Goal: Task Accomplishment & Management: Manage account settings

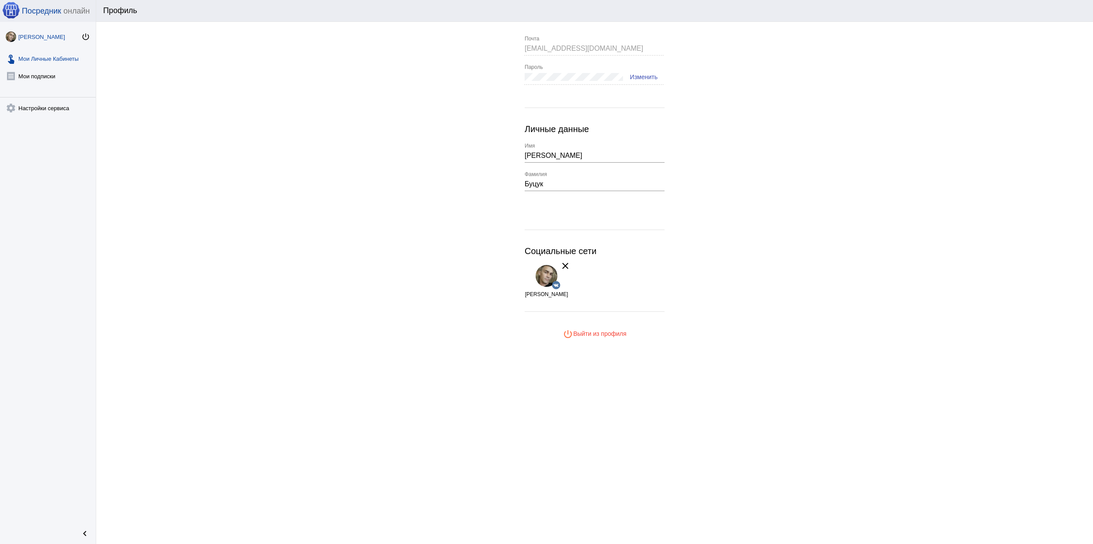
click at [33, 59] on link "touch_app Мои Личные Кабинеты" at bounding box center [48, 56] width 96 height 17
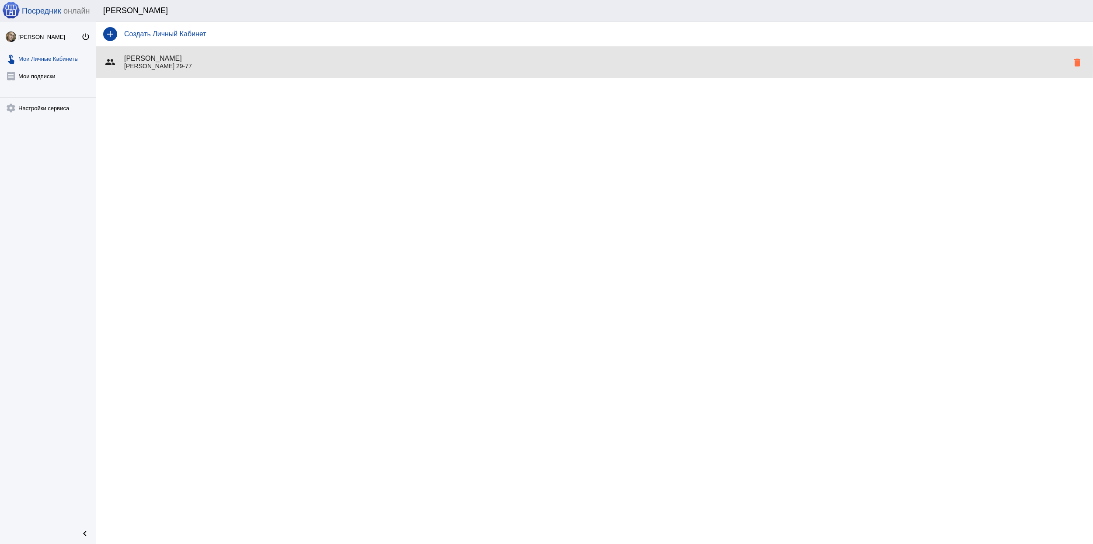
click at [406, 63] on p "Горбатова 29-77" at bounding box center [596, 66] width 944 height 7
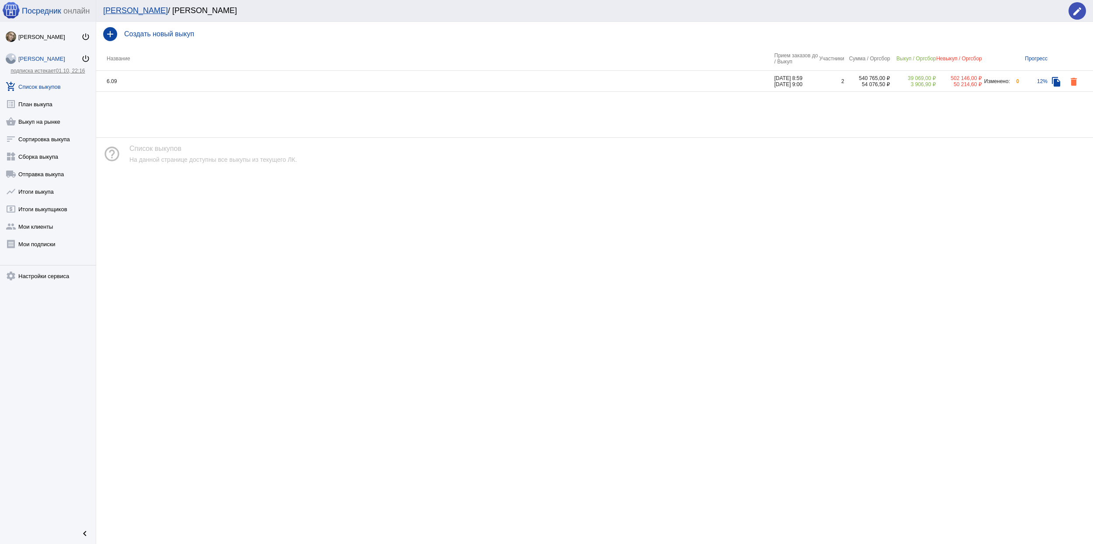
click at [219, 79] on td "6.09" at bounding box center [435, 81] width 678 height 21
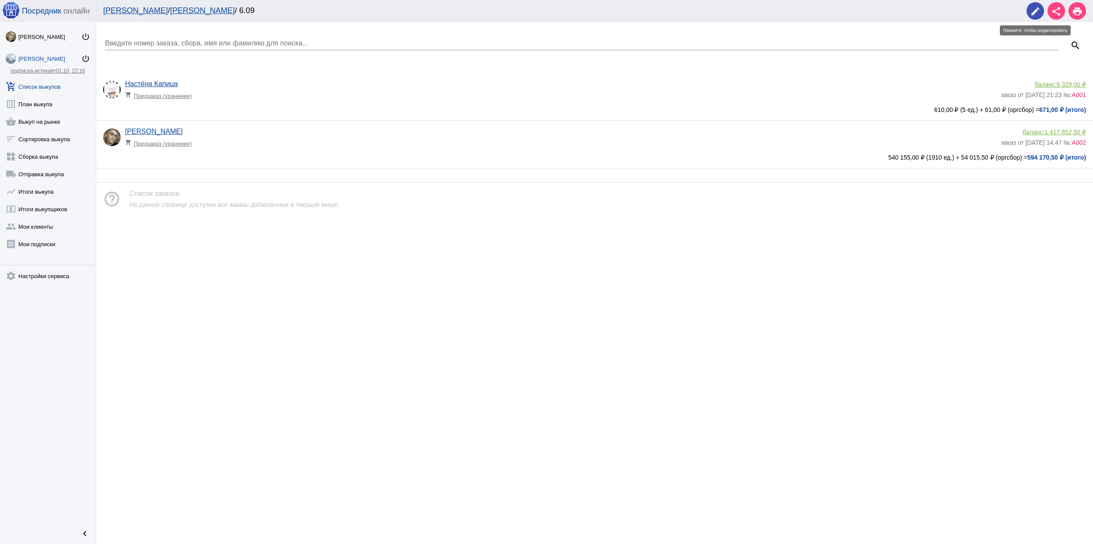
click at [1032, 7] on mat-icon "edit" at bounding box center [1035, 11] width 10 height 10
click at [46, 121] on link "shopping_basket Выкуп на рынке" at bounding box center [48, 119] width 96 height 17
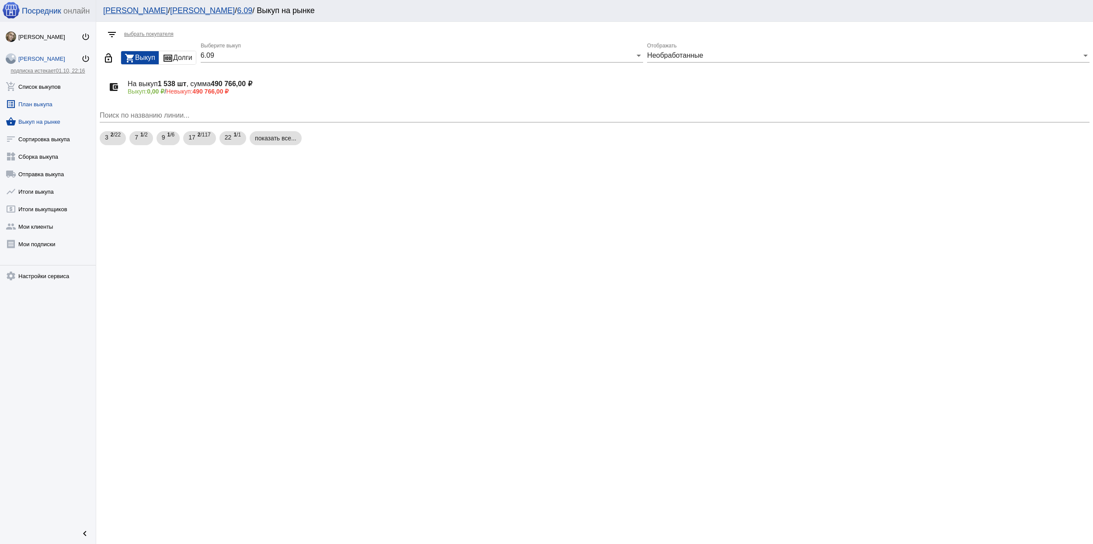
click at [51, 103] on link "list_alt План выкупа" at bounding box center [48, 102] width 96 height 17
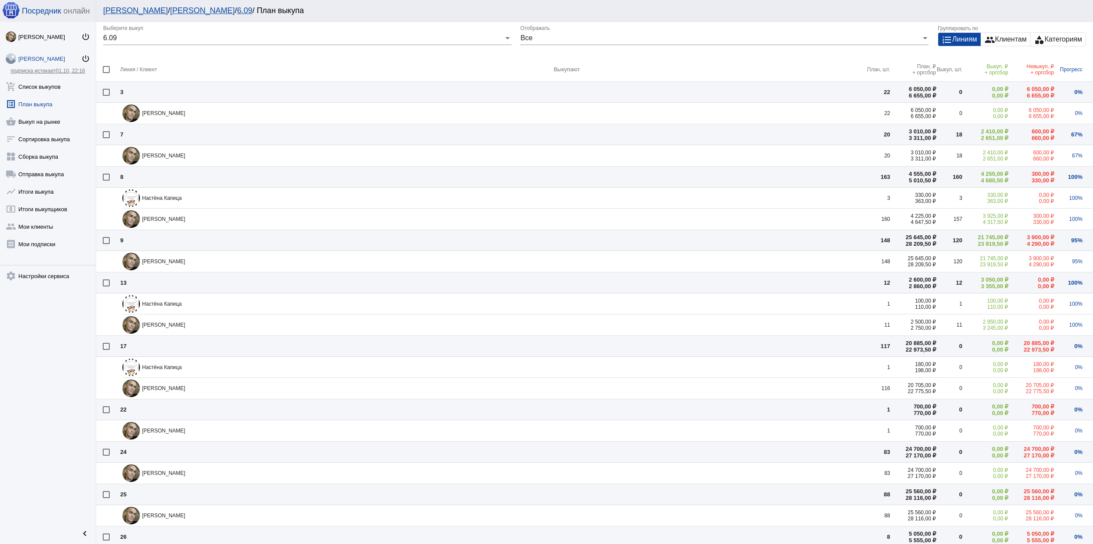
click at [105, 65] on th at bounding box center [108, 69] width 24 height 24
click at [107, 69] on div at bounding box center [106, 69] width 7 height 7
click at [106, 73] on input "checkbox" at bounding box center [106, 73] width 0 height 0
checkbox input "true"
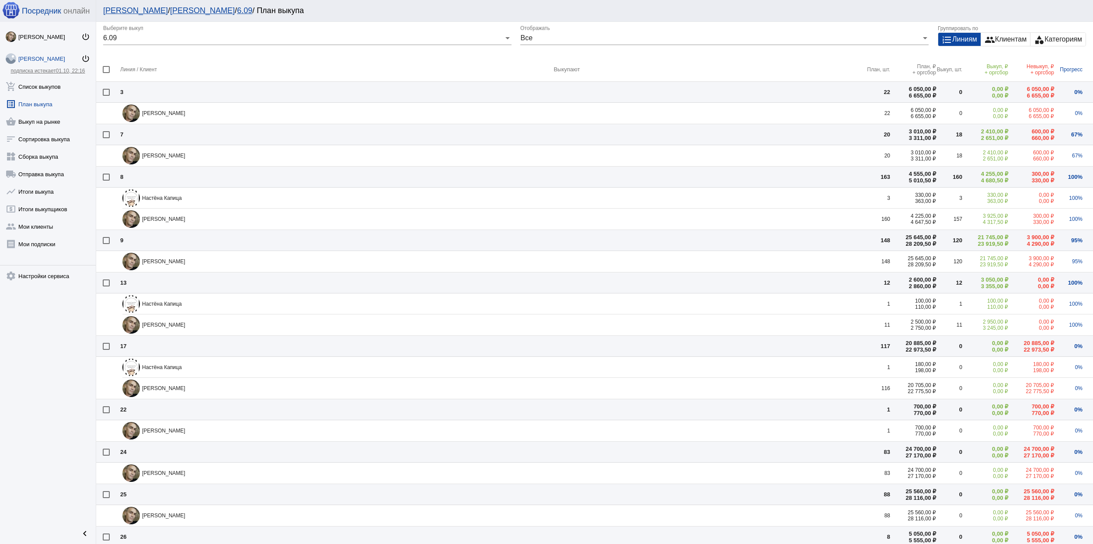
checkbox input "true"
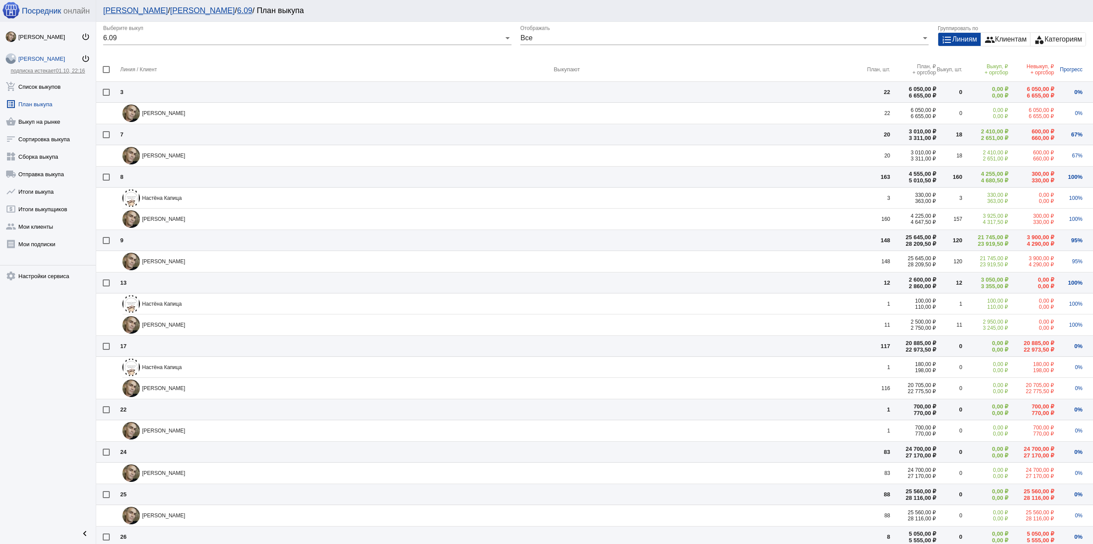
checkbox input "true"
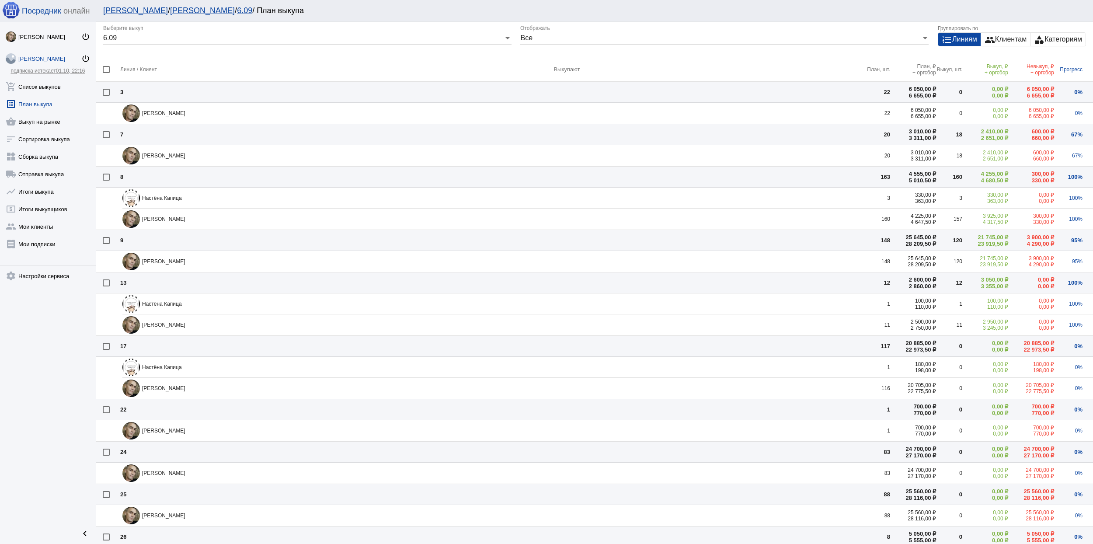
checkbox input "true"
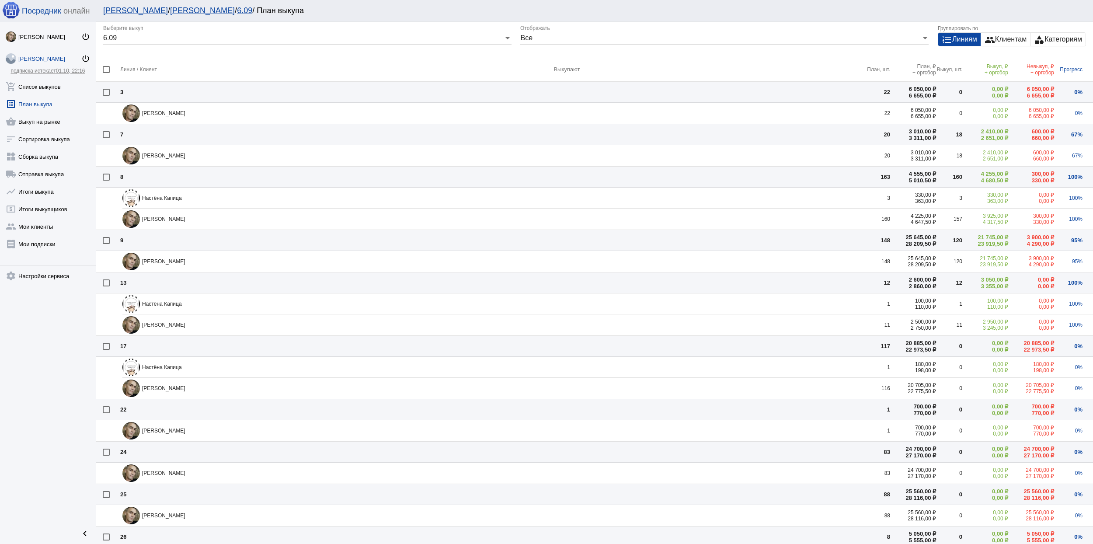
checkbox input "true"
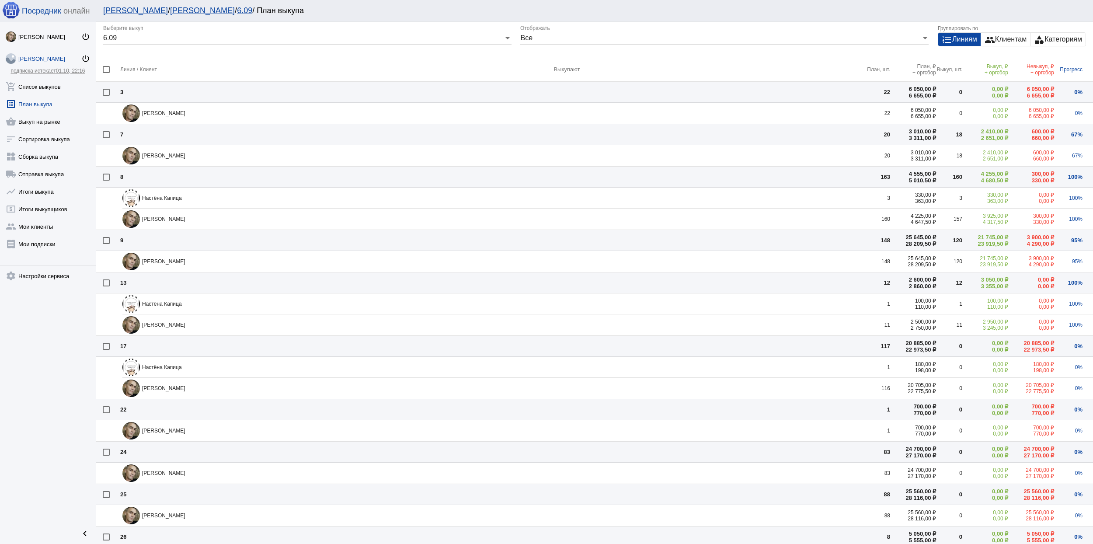
checkbox input "true"
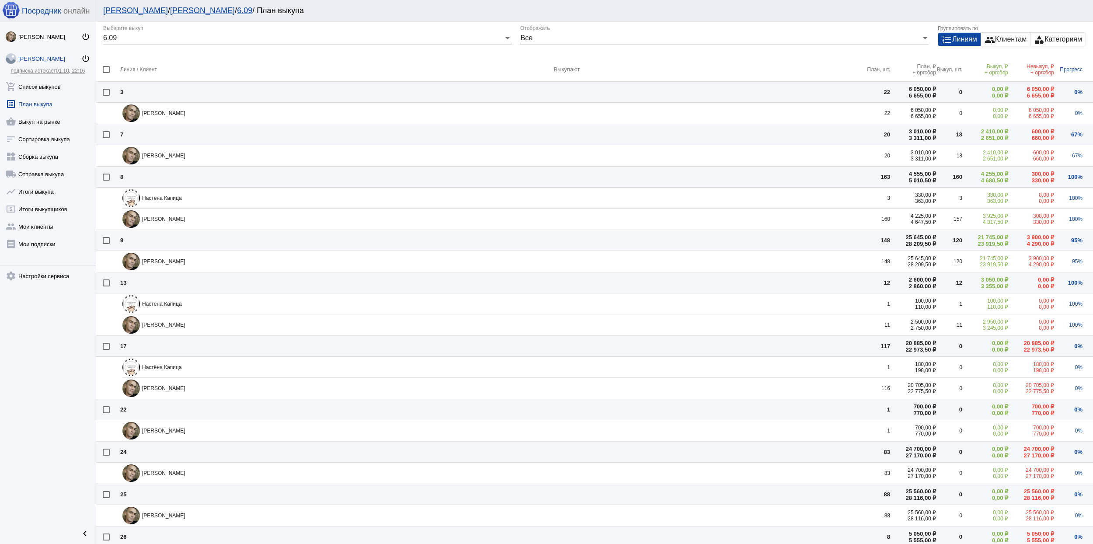
checkbox input "true"
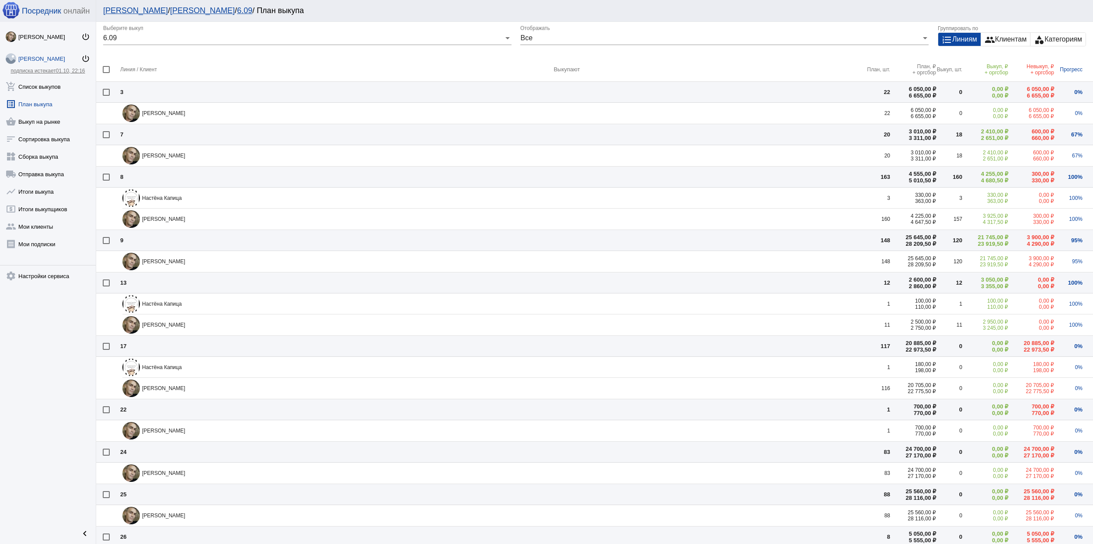
checkbox input "true"
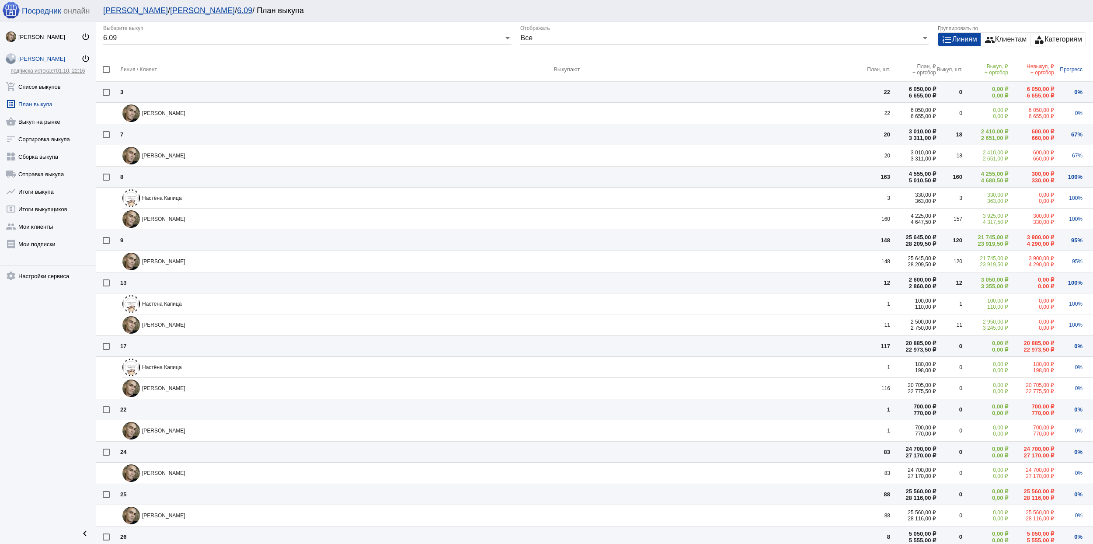
checkbox input "true"
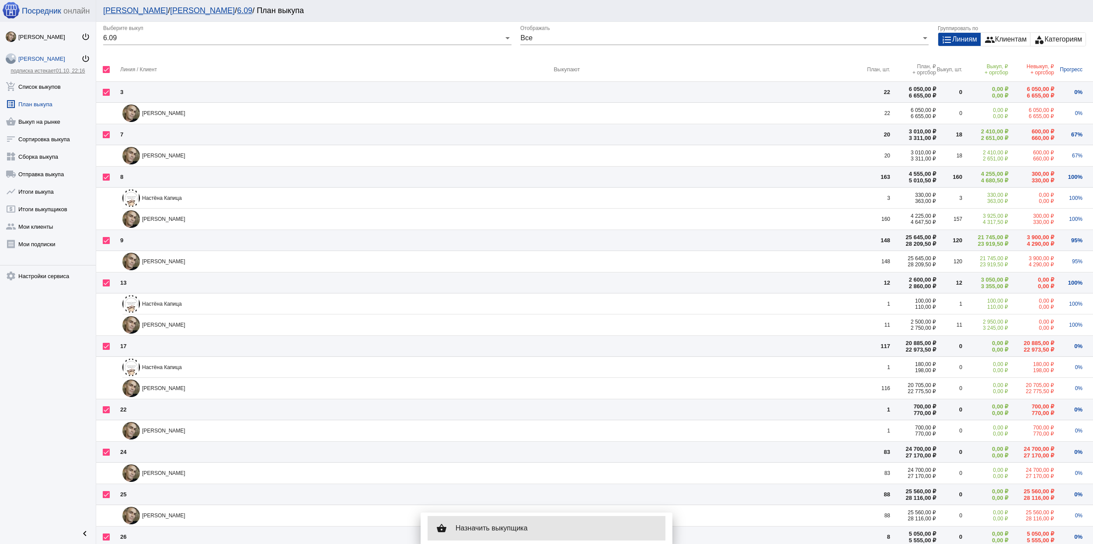
click at [556, 527] on span "Назначить выкупщика" at bounding box center [557, 528] width 203 height 9
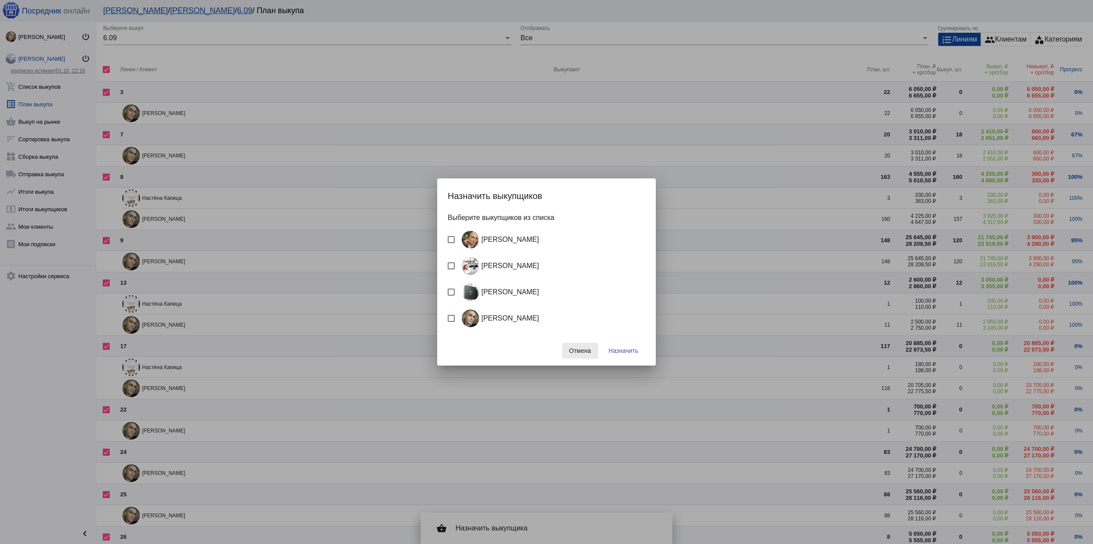
click at [581, 347] on span "Отмена" at bounding box center [580, 350] width 22 height 7
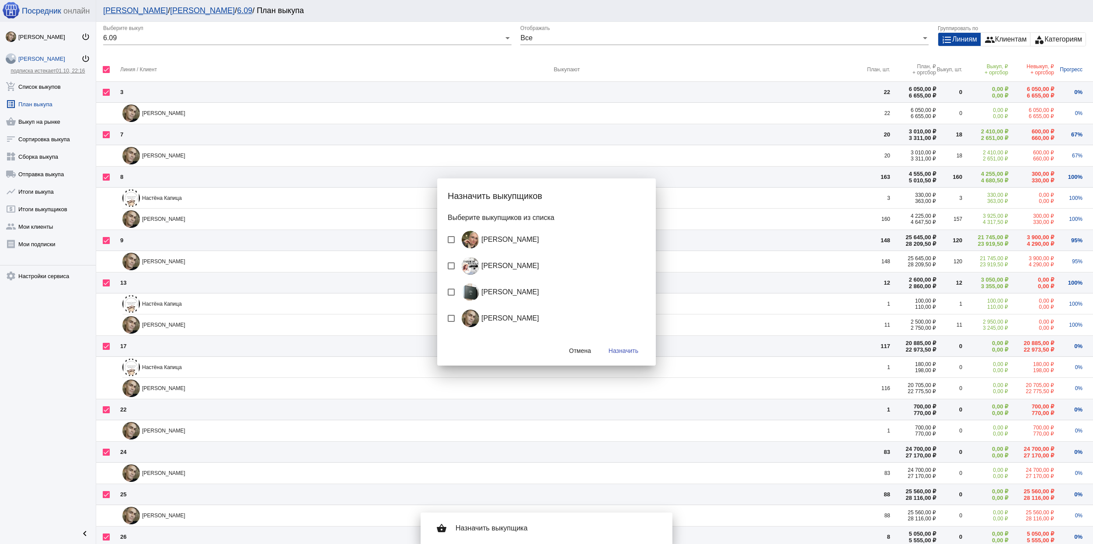
checkbox input "false"
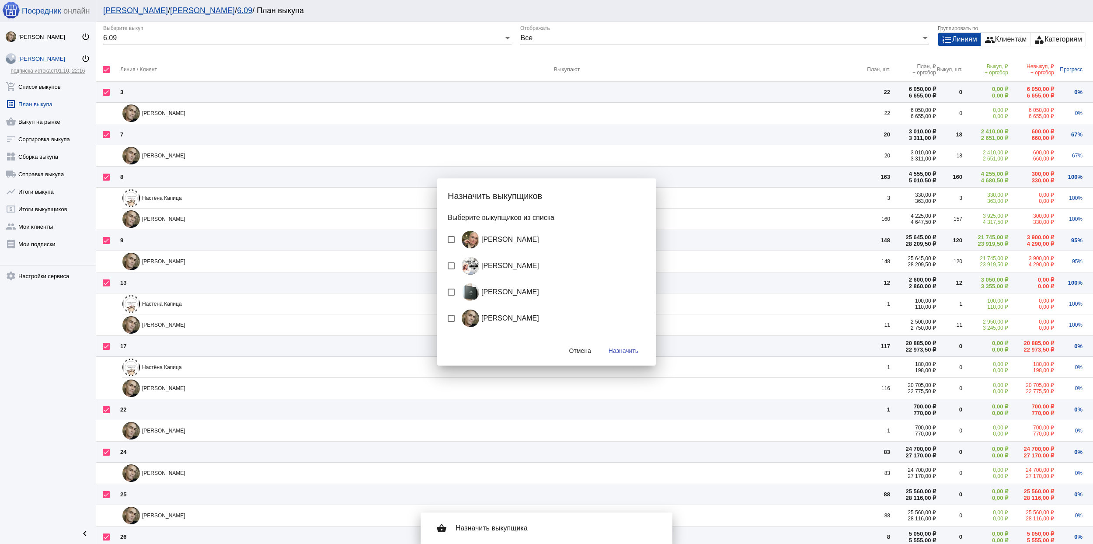
checkbox input "false"
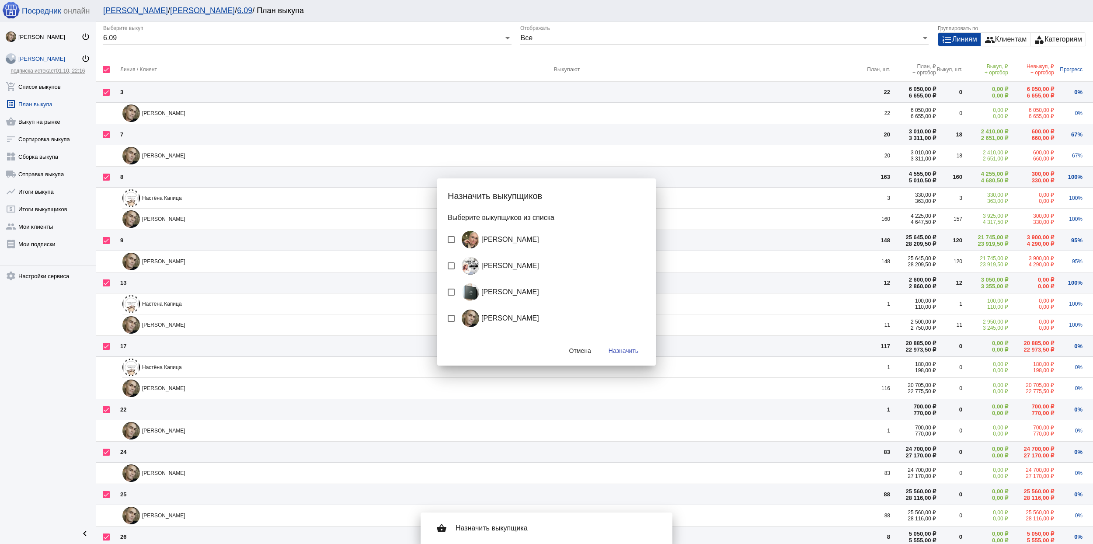
checkbox input "false"
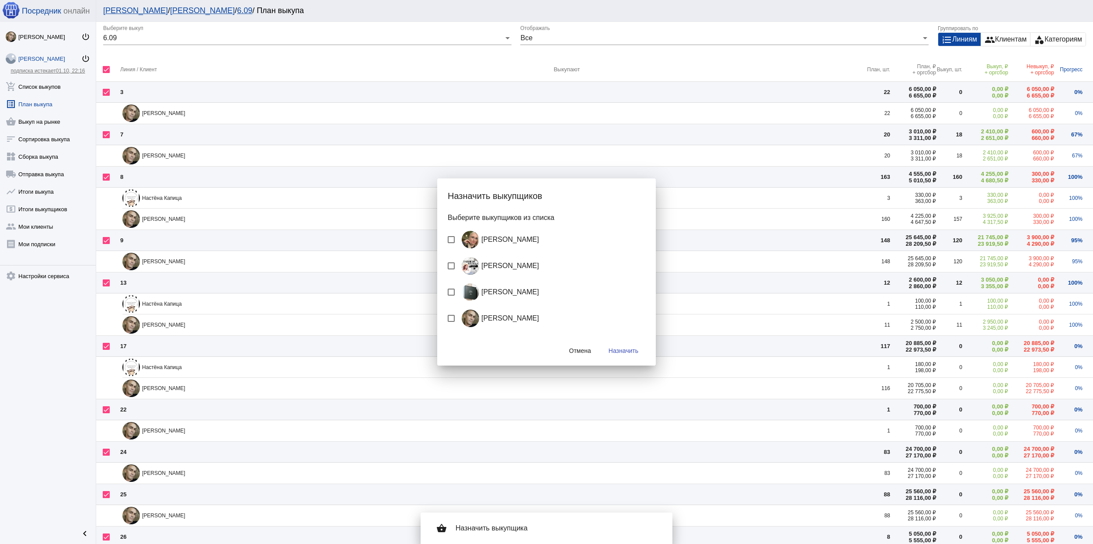
checkbox input "false"
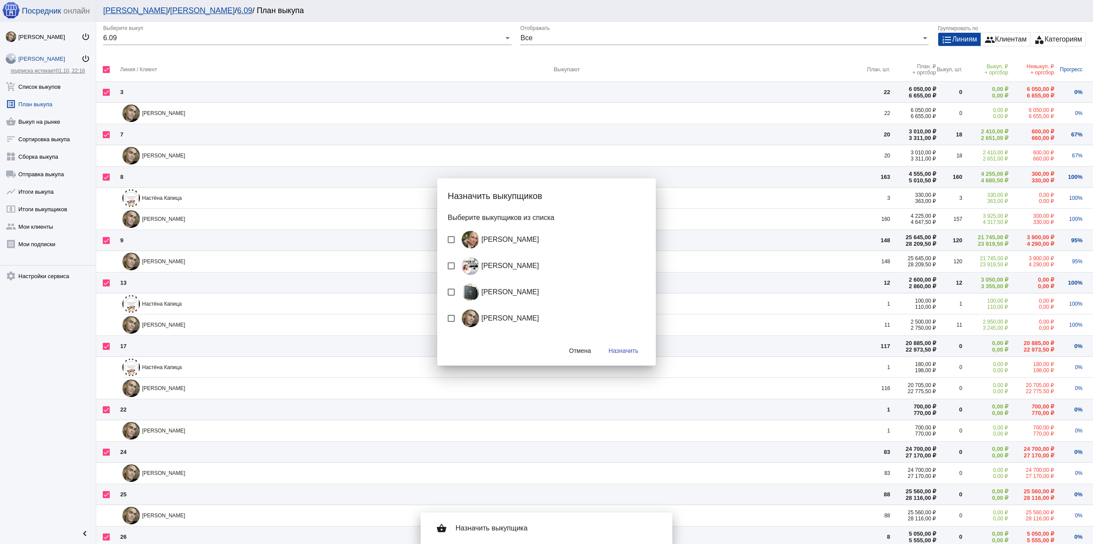
checkbox input "false"
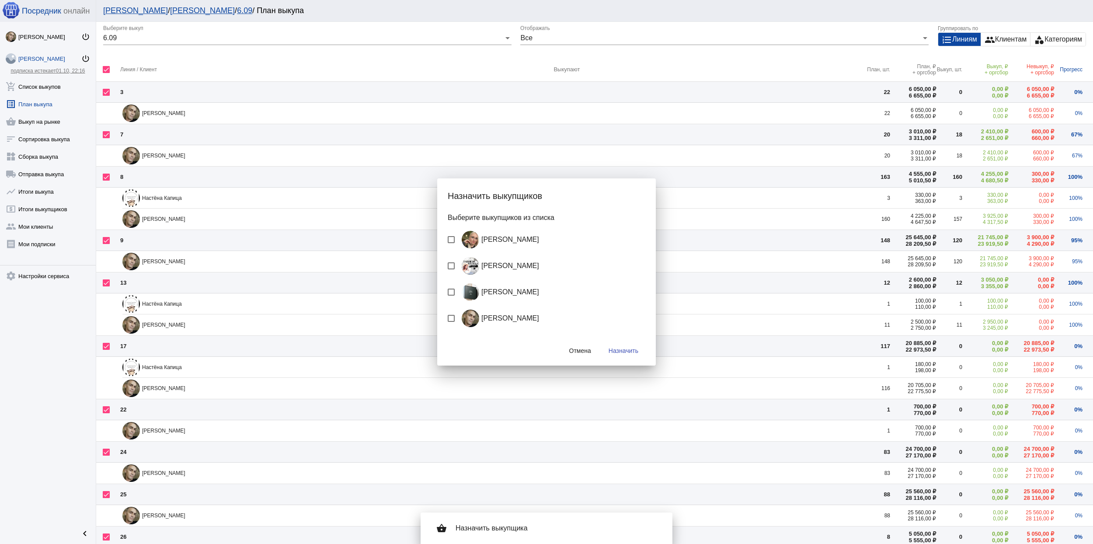
checkbox input "false"
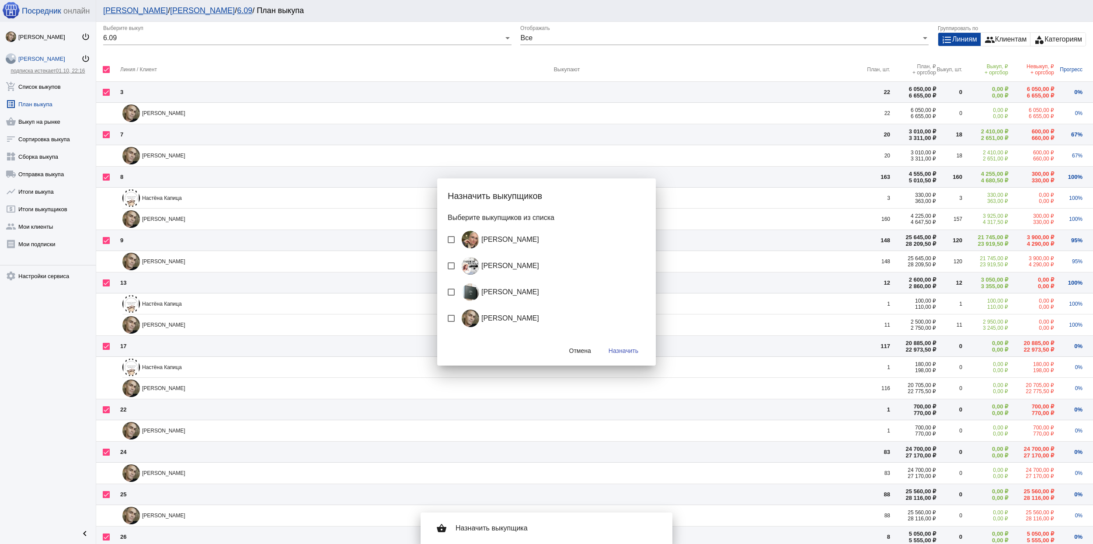
checkbox input "false"
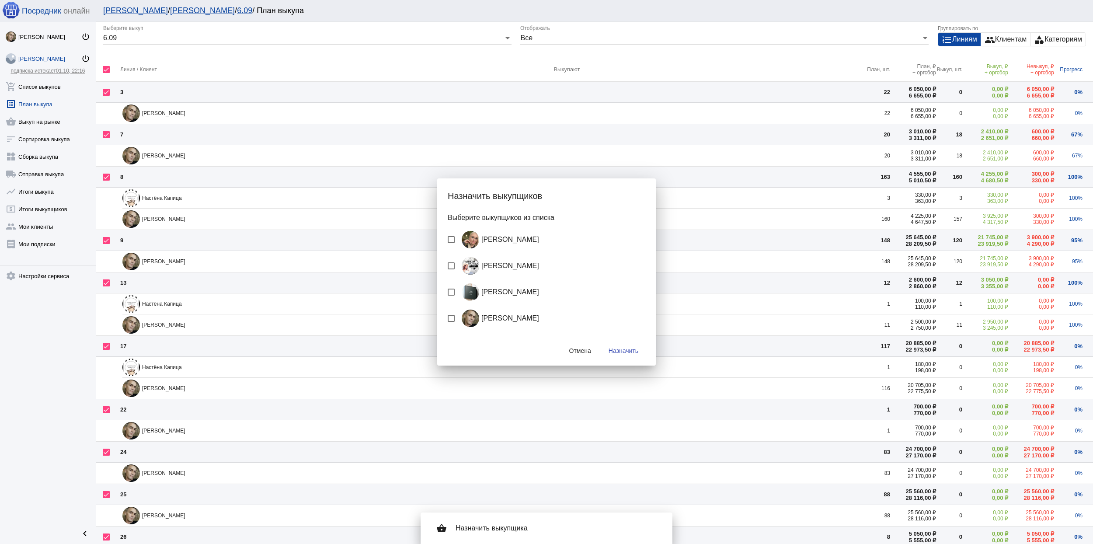
checkbox input "false"
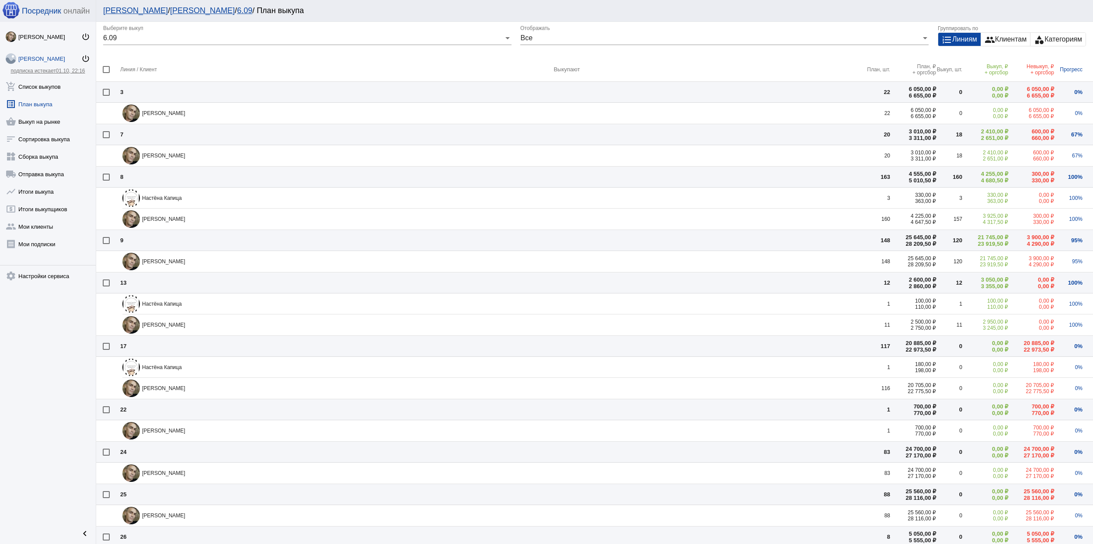
click at [985, 35] on mat-icon "group" at bounding box center [990, 40] width 10 height 10
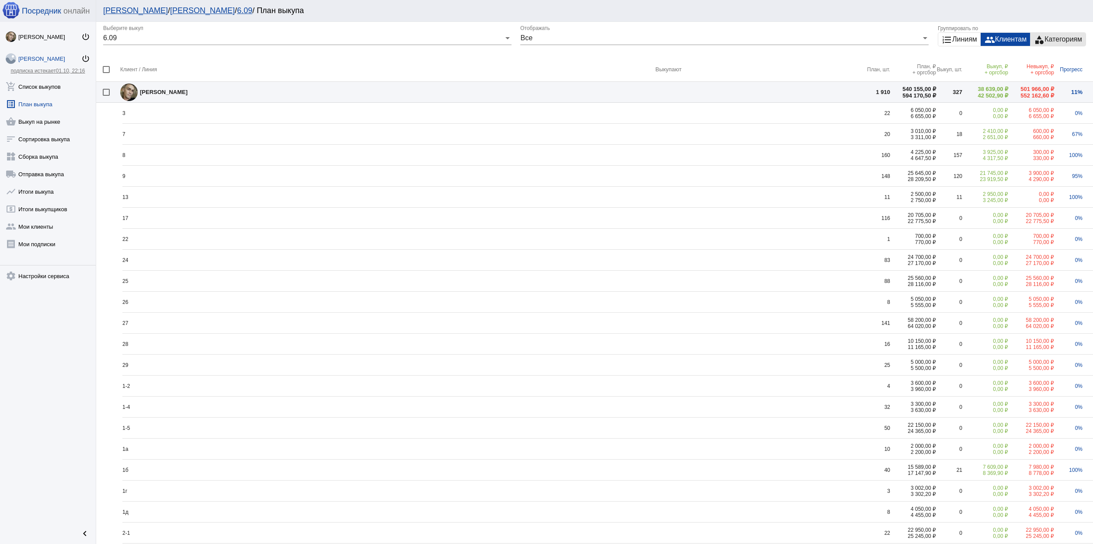
click at [1057, 35] on div "category Категориям" at bounding box center [1057, 39] width 55 height 13
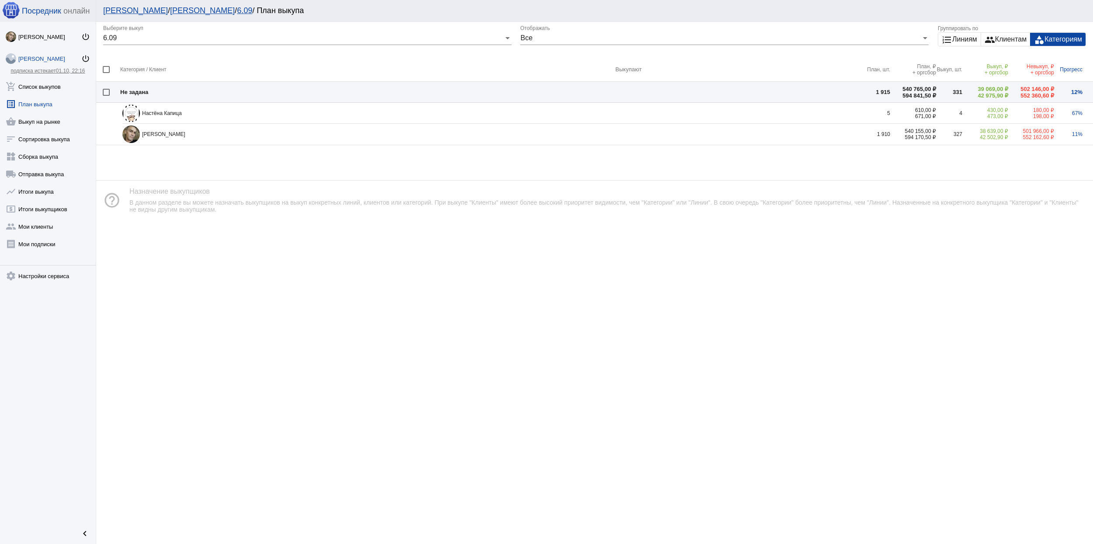
click at [995, 35] on div "group Клиентам" at bounding box center [1005, 39] width 49 height 13
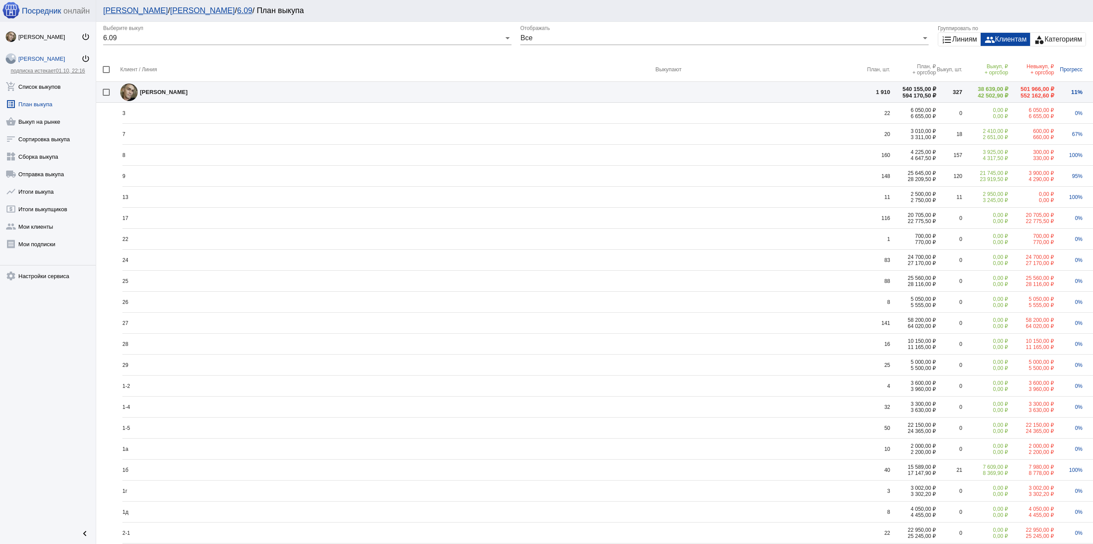
click at [944, 41] on div "format_list_numbered Линиям" at bounding box center [959, 39] width 42 height 13
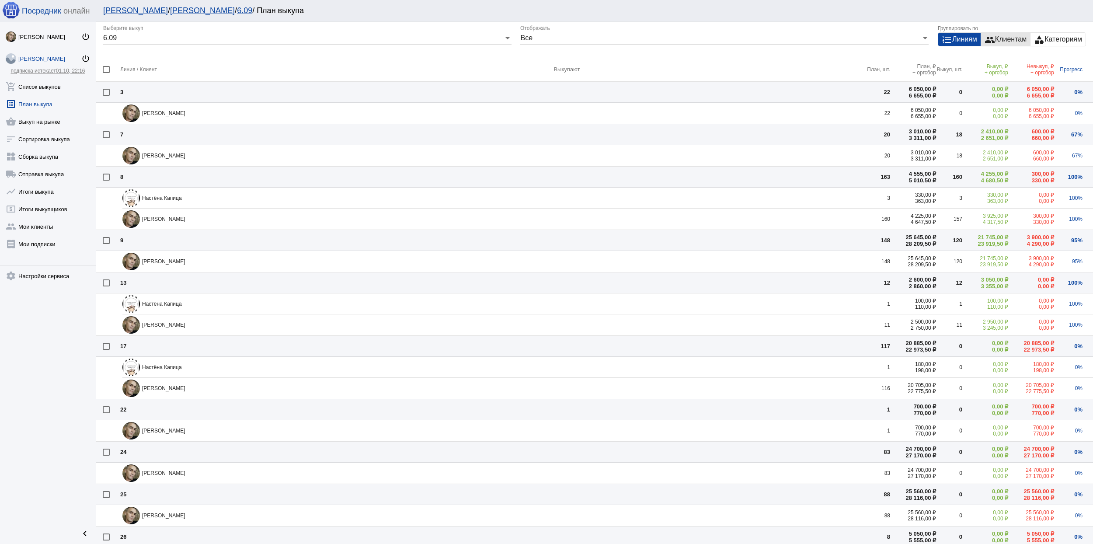
click at [990, 39] on div "group Клиентам" at bounding box center [1005, 39] width 49 height 13
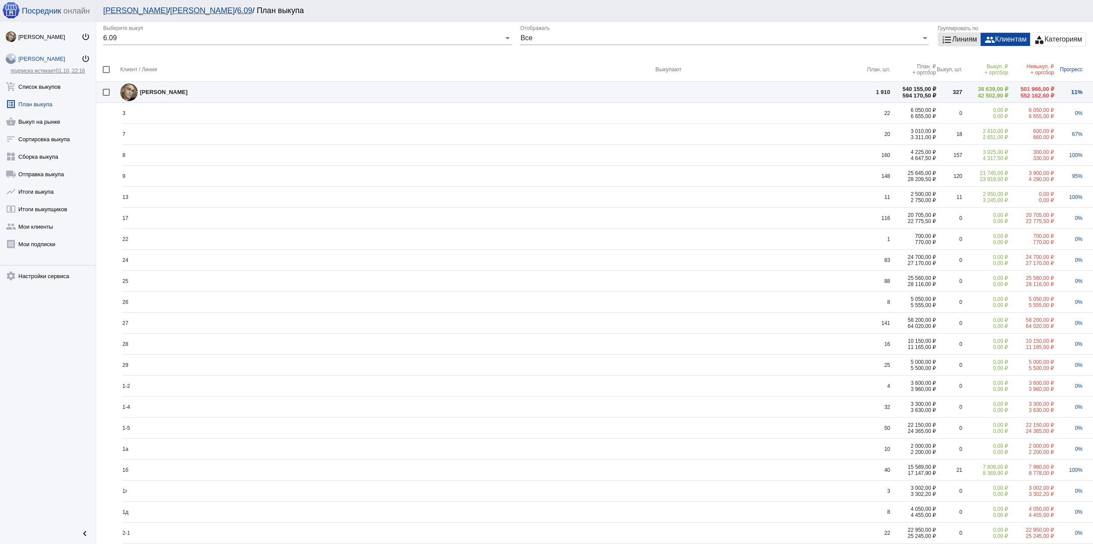
click at [942, 35] on mat-icon "format_list_numbered" at bounding box center [947, 40] width 10 height 10
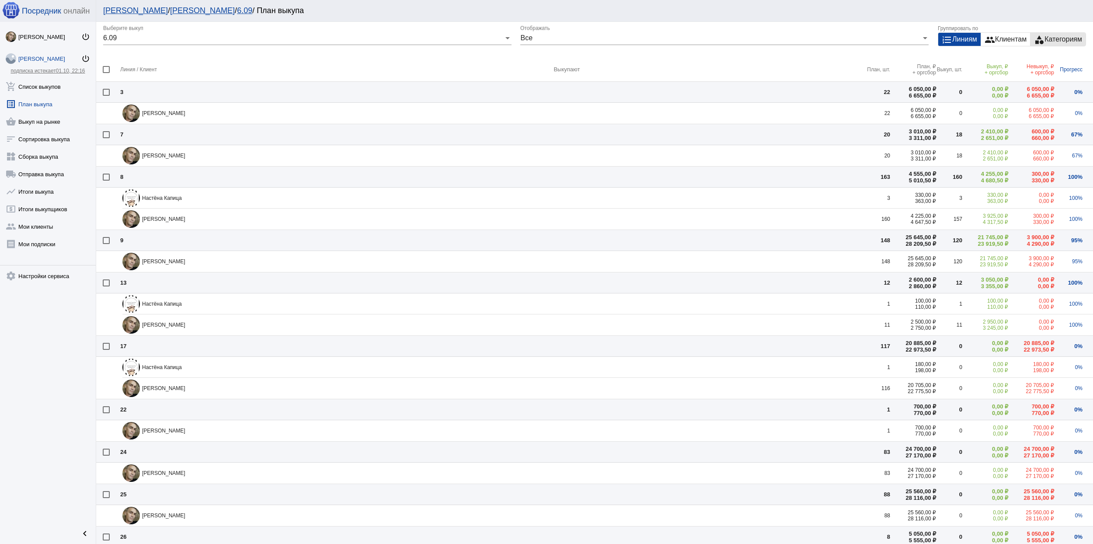
click at [1030, 39] on div "category Категориям" at bounding box center [1057, 39] width 55 height 13
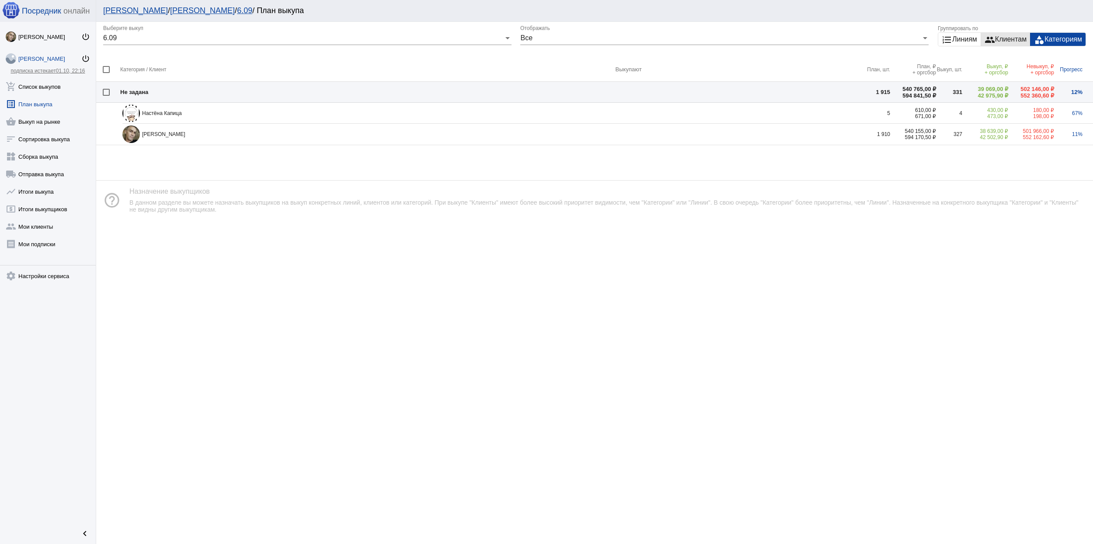
click at [998, 37] on div "group Клиентам" at bounding box center [1005, 39] width 49 height 13
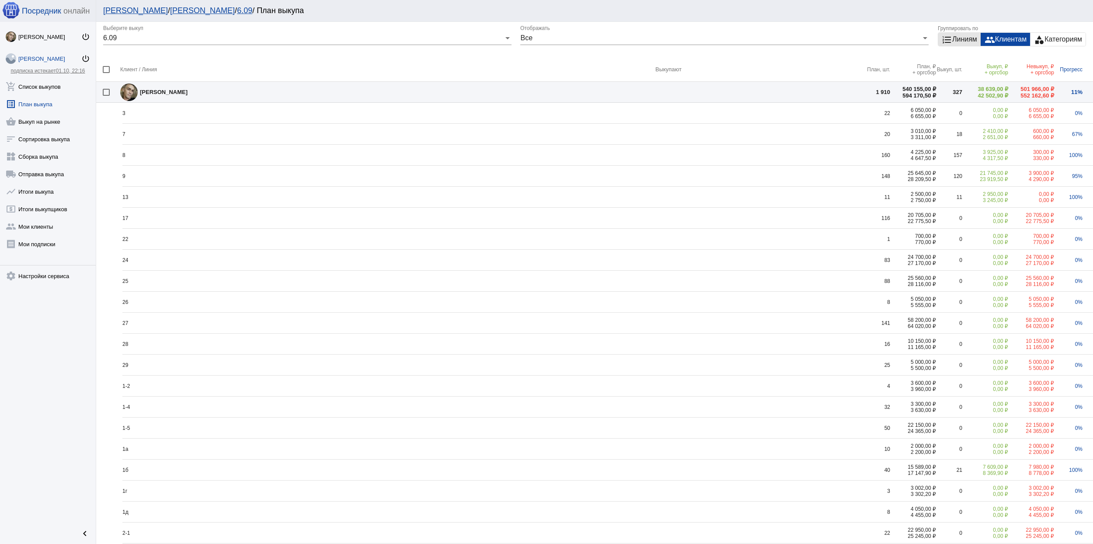
click at [938, 40] on div "format_list_numbered Линиям" at bounding box center [959, 39] width 42 height 13
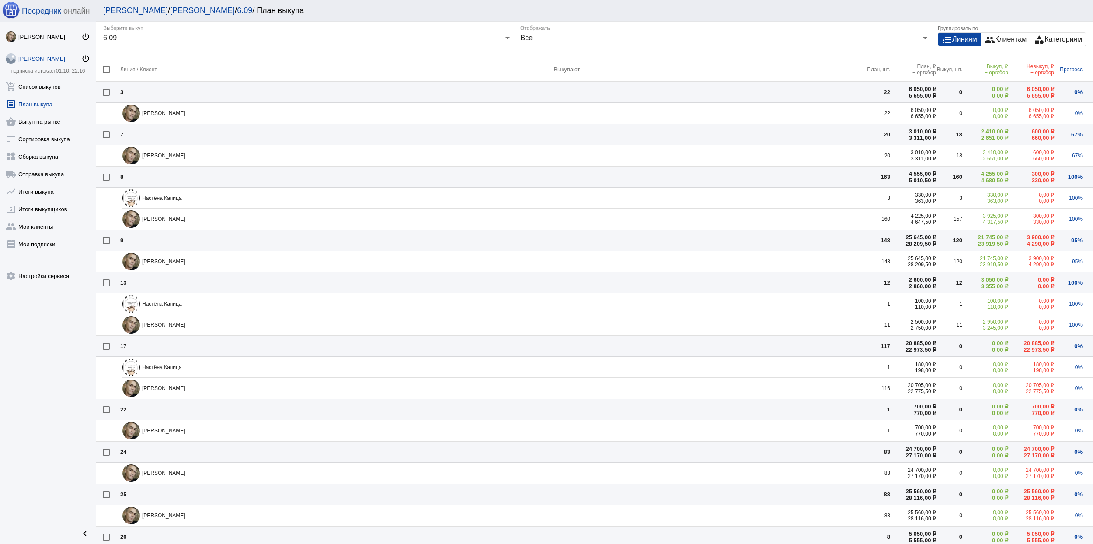
click at [111, 178] on mat-checkbox at bounding box center [111, 176] width 17 height 7
click at [107, 175] on div at bounding box center [106, 177] width 7 height 7
click at [106, 181] on input "checkbox" at bounding box center [106, 181] width 0 height 0
click at [107, 175] on div at bounding box center [106, 177] width 7 height 7
click at [106, 181] on input "checkbox" at bounding box center [106, 181] width 0 height 0
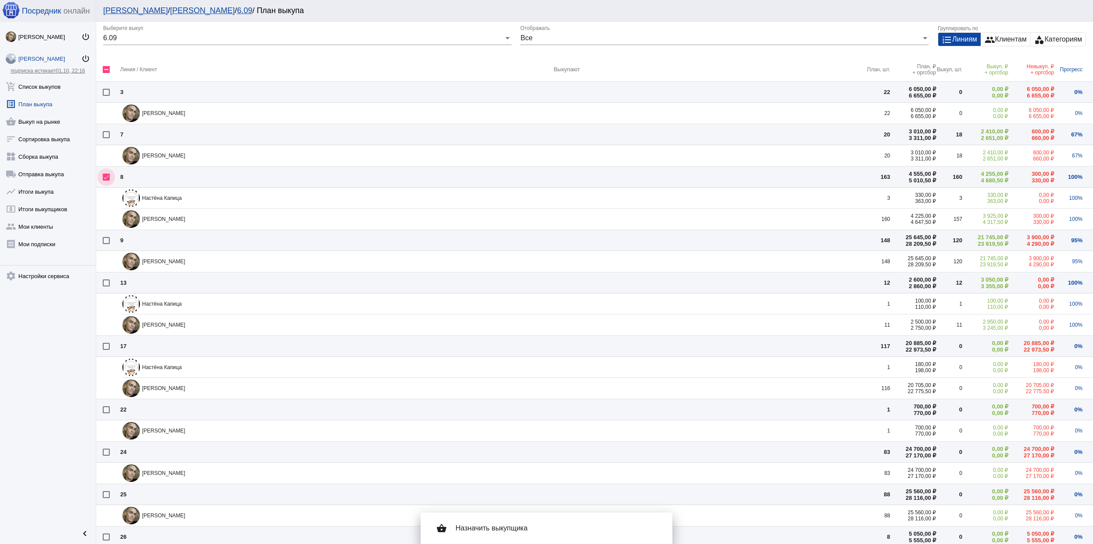
checkbox input "false"
click at [111, 91] on mat-checkbox at bounding box center [111, 91] width 17 height 7
click at [103, 89] on div at bounding box center [106, 92] width 7 height 7
click at [106, 96] on input "checkbox" at bounding box center [106, 96] width 0 height 0
click at [103, 89] on div at bounding box center [106, 92] width 7 height 7
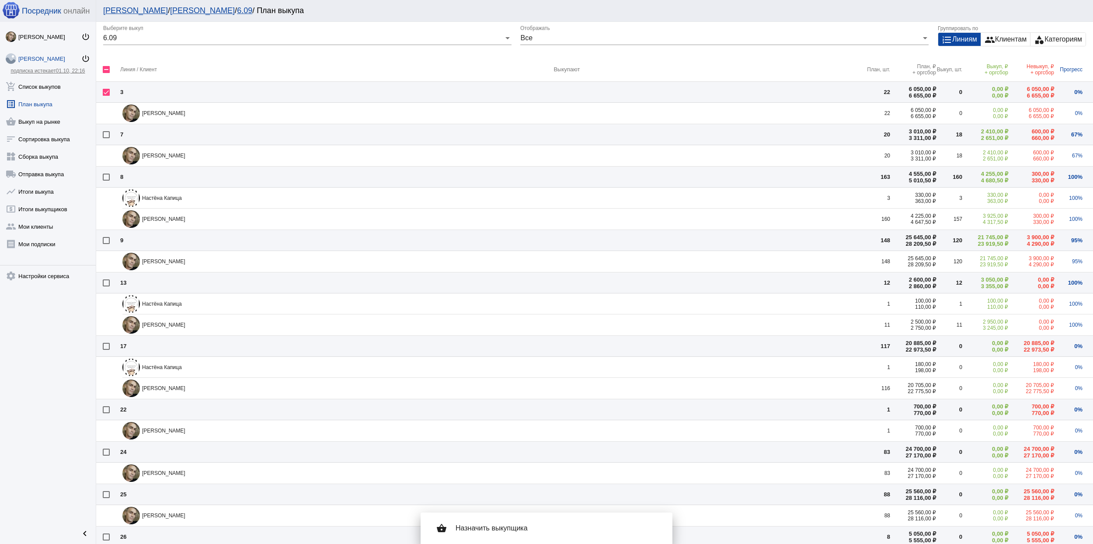
click at [106, 96] on input "checkbox" at bounding box center [106, 96] width 0 height 0
checkbox input "false"
click at [128, 9] on link "Мои ЛК" at bounding box center [135, 10] width 65 height 9
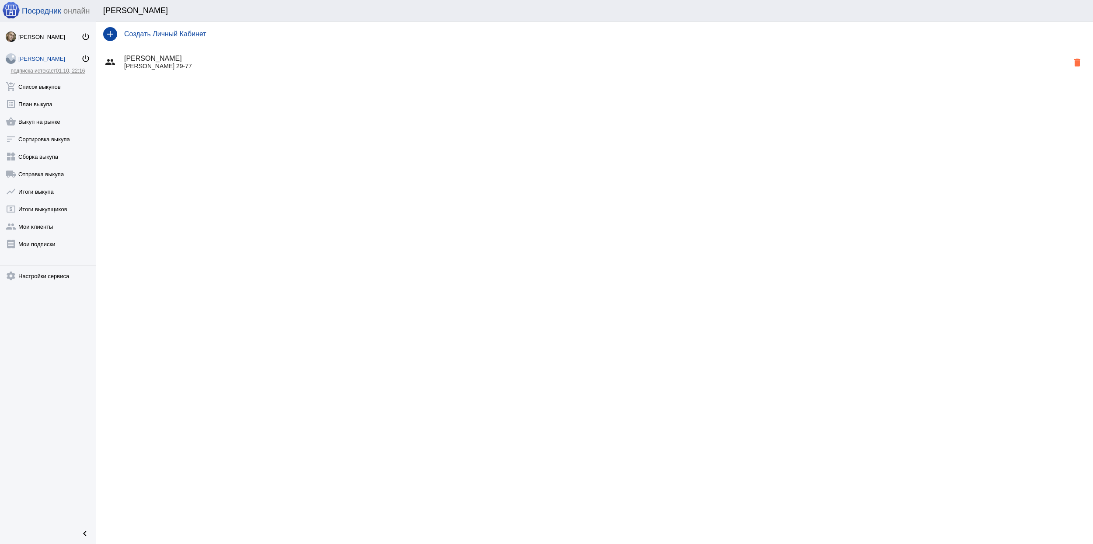
click at [365, 67] on p "Горбатова 29-77" at bounding box center [596, 66] width 944 height 7
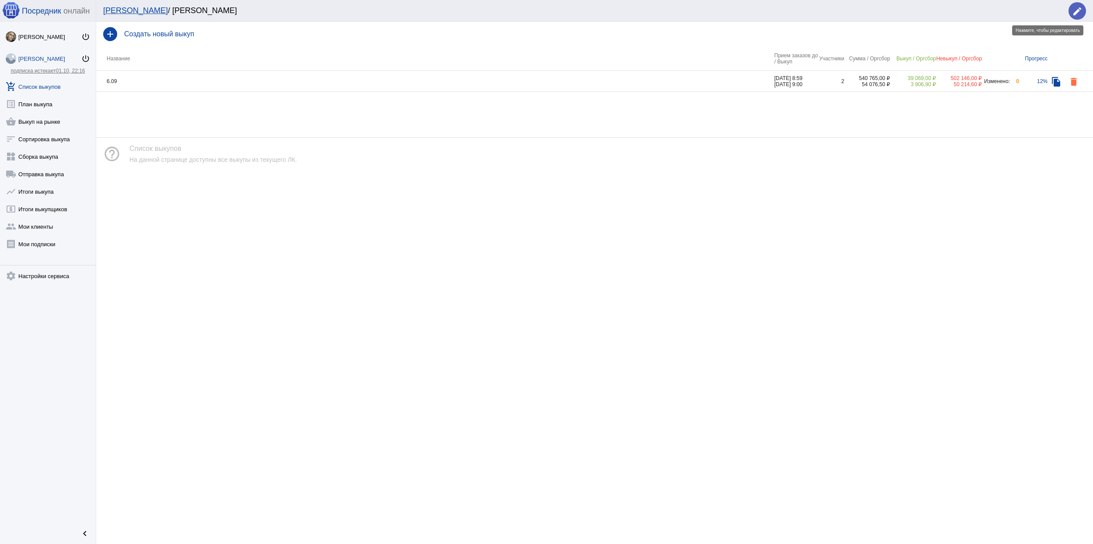
click at [1078, 6] on mat-icon "edit" at bounding box center [1077, 11] width 10 height 10
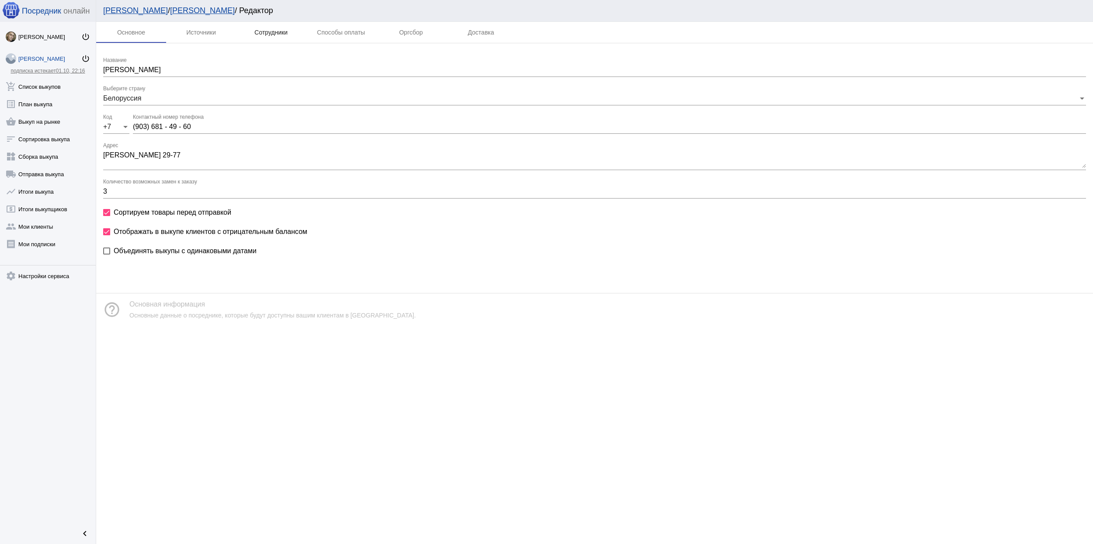
click at [275, 32] on div "Сотрудники" at bounding box center [270, 32] width 33 height 7
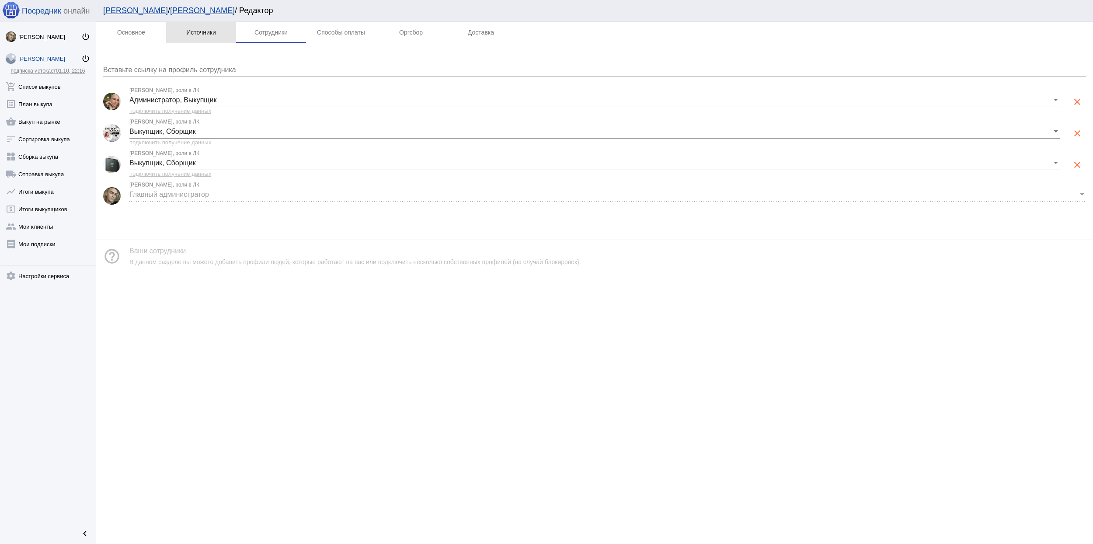
click at [212, 28] on div "Источники" at bounding box center [201, 32] width 70 height 21
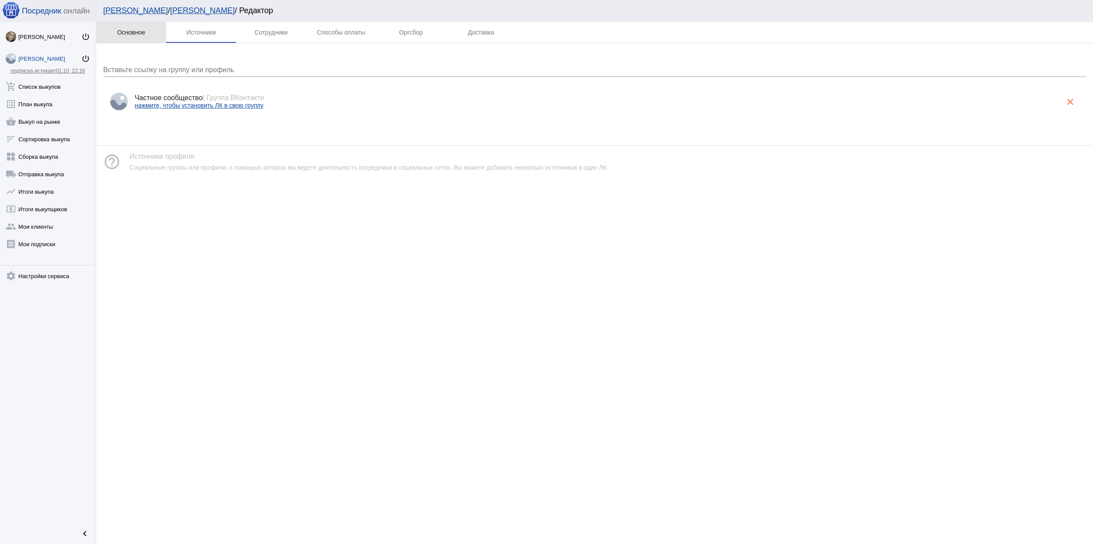
click at [139, 29] on div "Основное" at bounding box center [131, 32] width 28 height 7
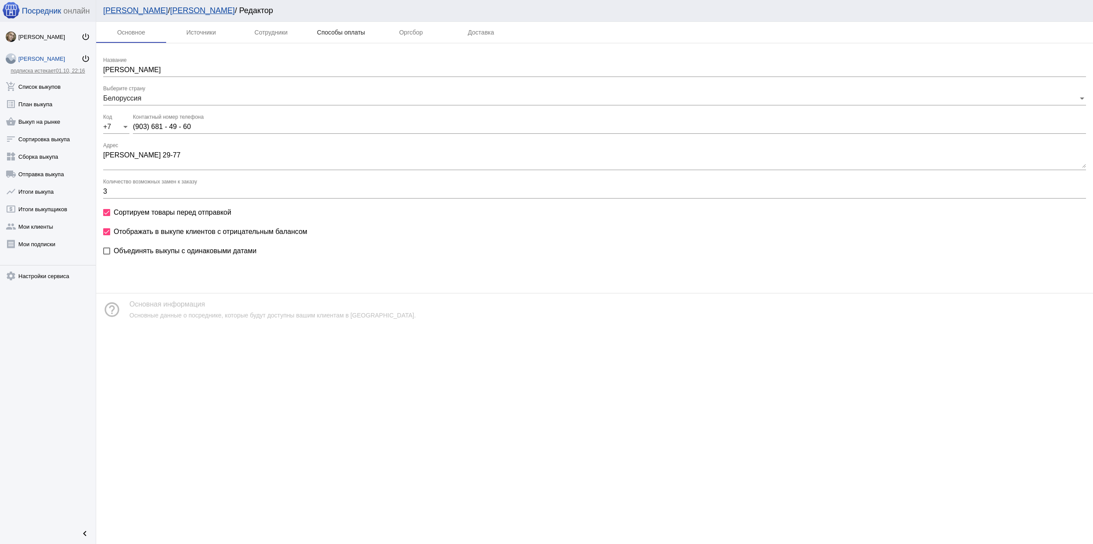
click at [353, 31] on div "Способы оплаты" at bounding box center [341, 32] width 48 height 7
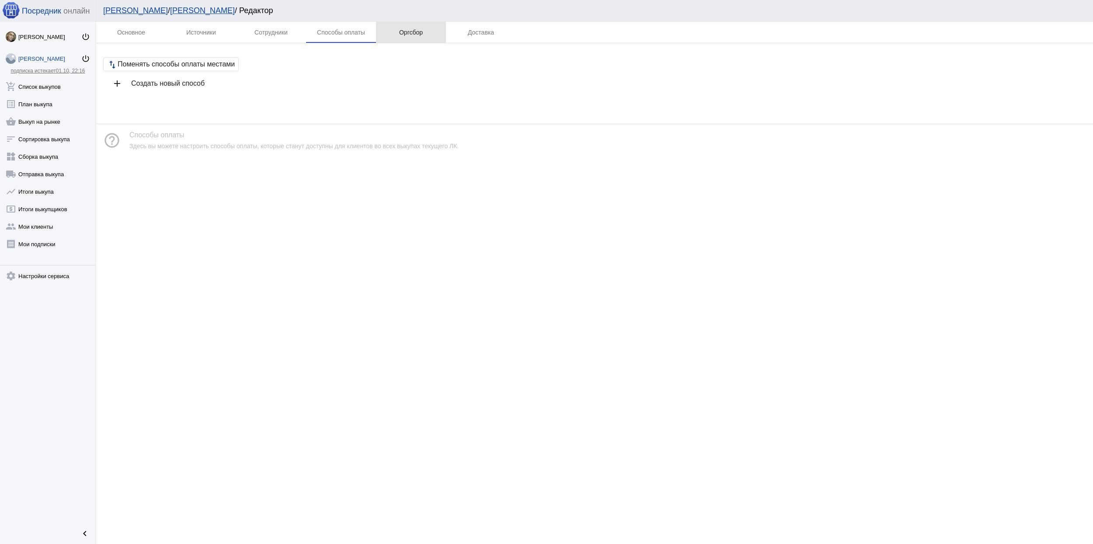
click at [421, 32] on div "Оргсбор" at bounding box center [411, 32] width 24 height 7
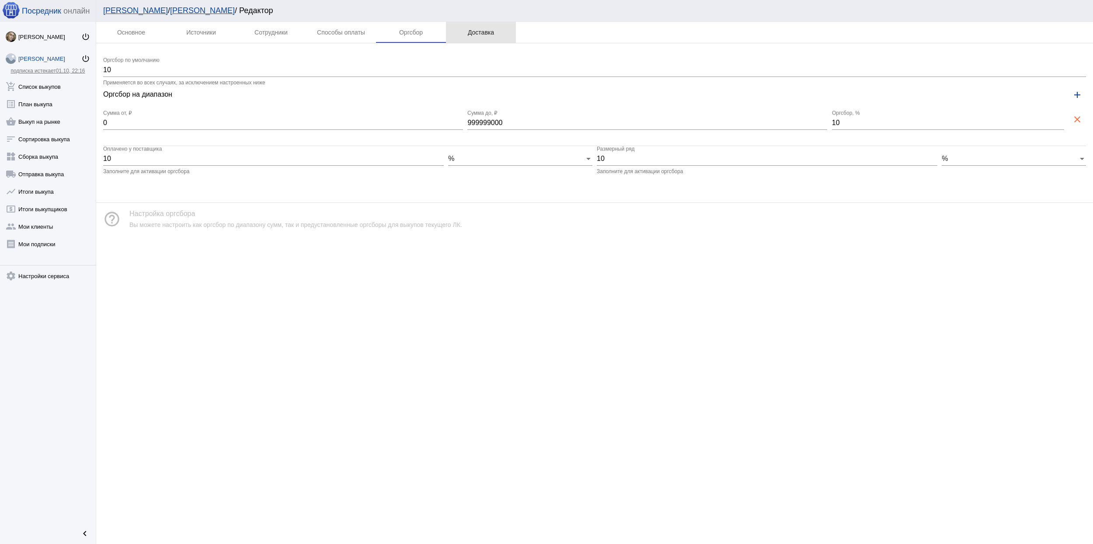
click at [486, 38] on div "Доставка" at bounding box center [481, 32] width 70 height 21
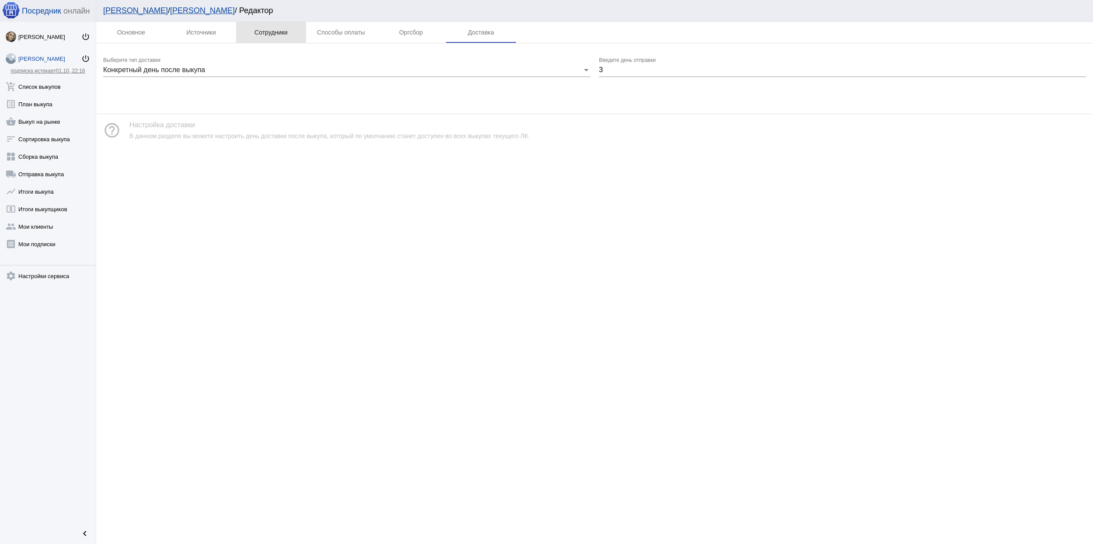
click at [240, 31] on div "Сотрудники" at bounding box center [271, 32] width 70 height 21
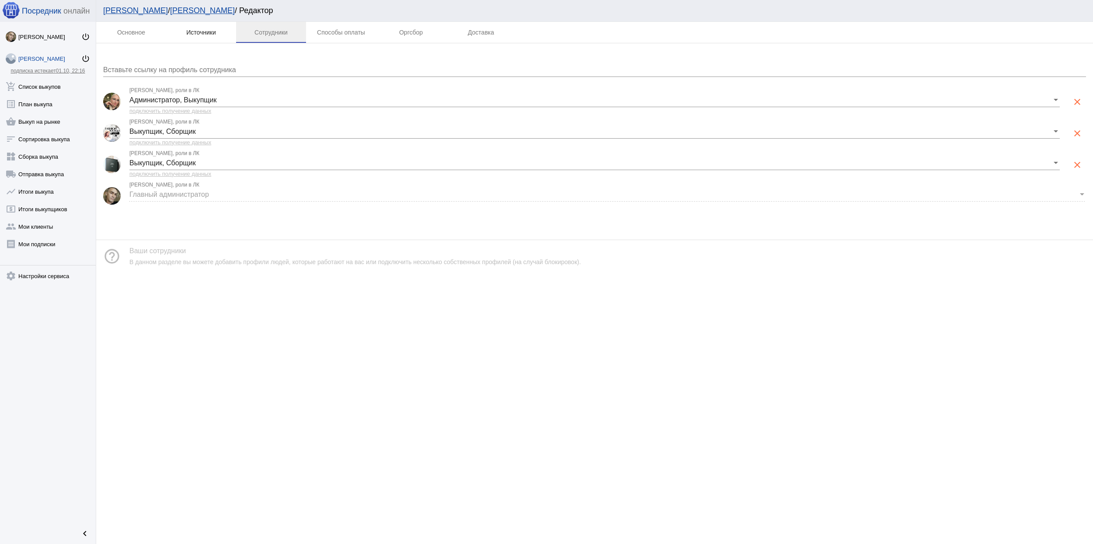
click at [202, 32] on div "Источники" at bounding box center [201, 32] width 30 height 7
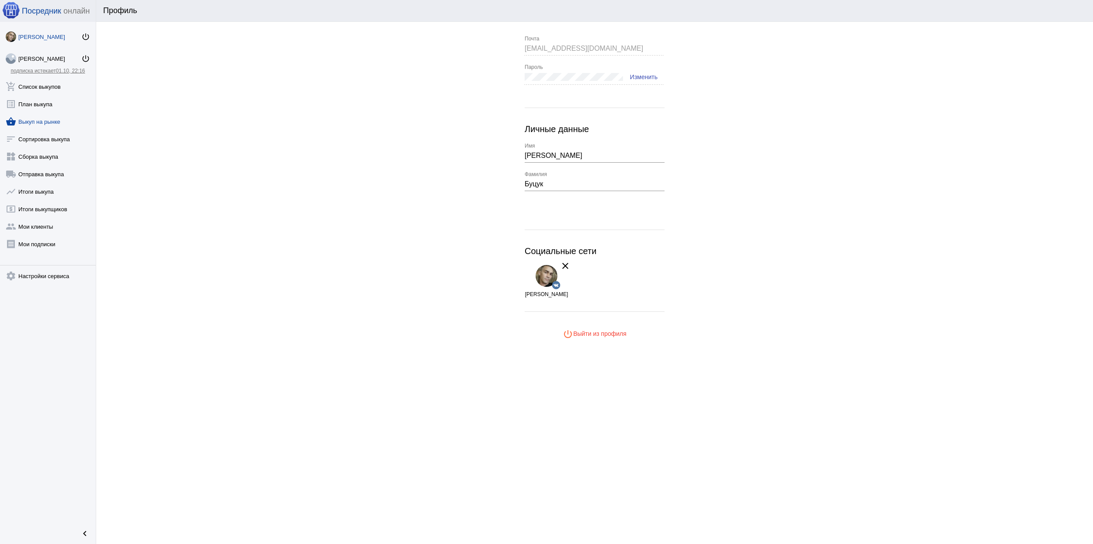
click at [52, 124] on link "shopping_basket Выкуп на рынке" at bounding box center [48, 119] width 96 height 17
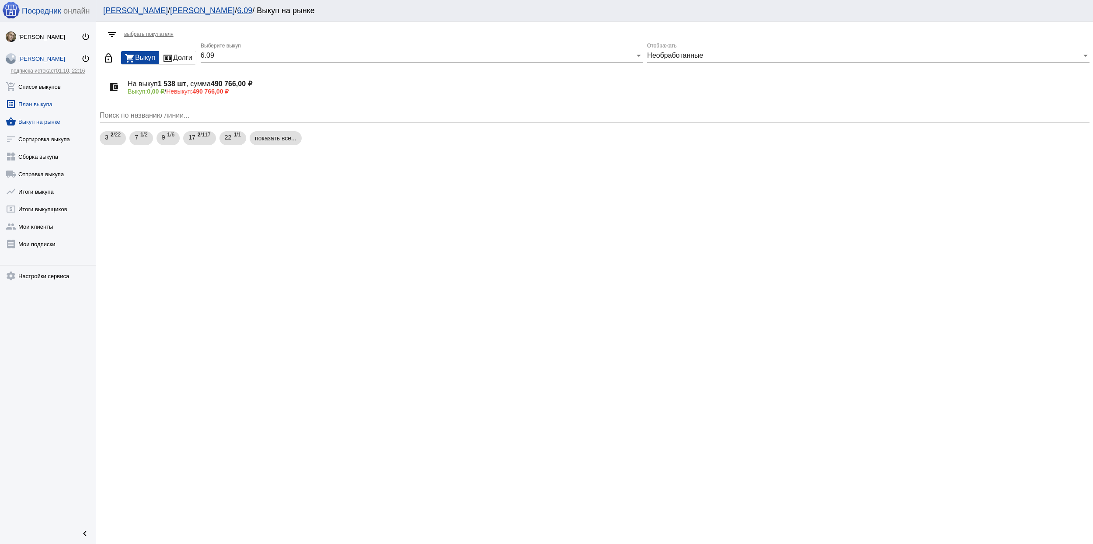
click at [46, 107] on link "list_alt План выкупа" at bounding box center [48, 102] width 96 height 17
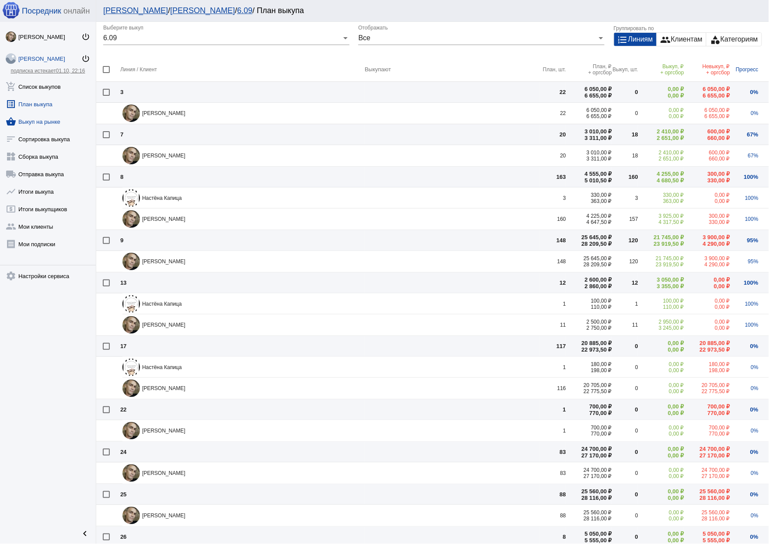
click at [61, 122] on link "shopping_basket Выкуп на рынке" at bounding box center [48, 119] width 96 height 17
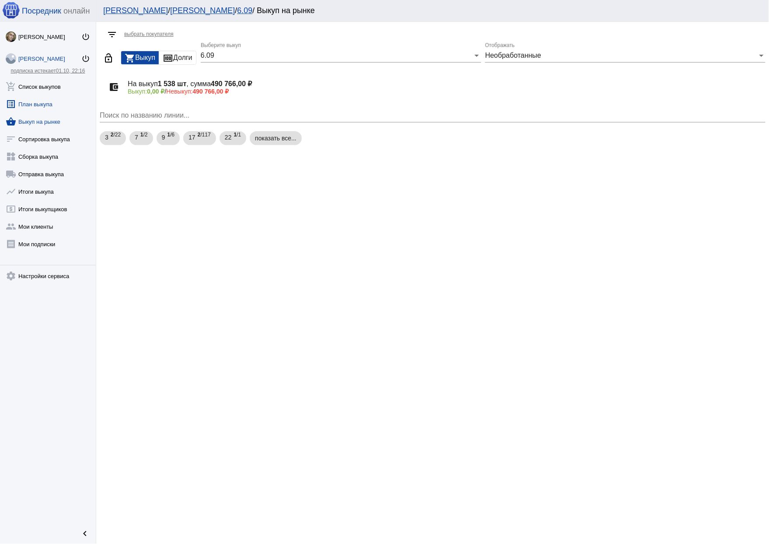
click at [49, 105] on link "list_alt План выкупа" at bounding box center [48, 102] width 96 height 17
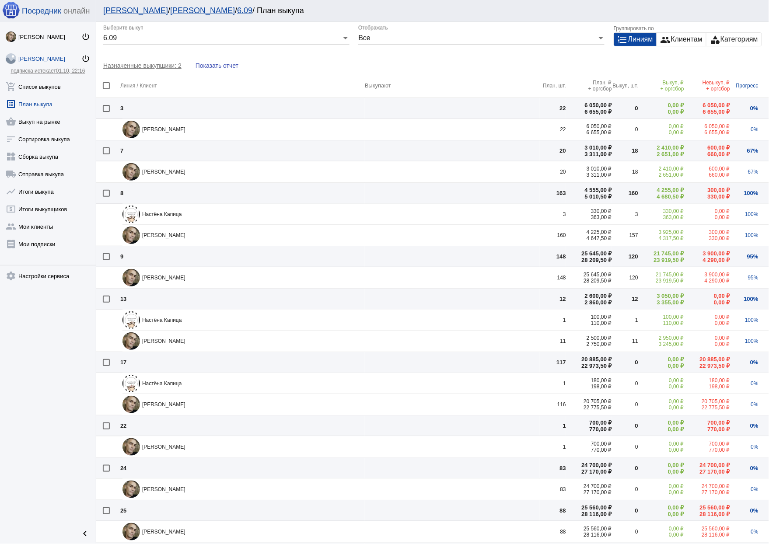
click at [156, 66] on span "Назначенные выкупщики: 2" at bounding box center [145, 65] width 85 height 7
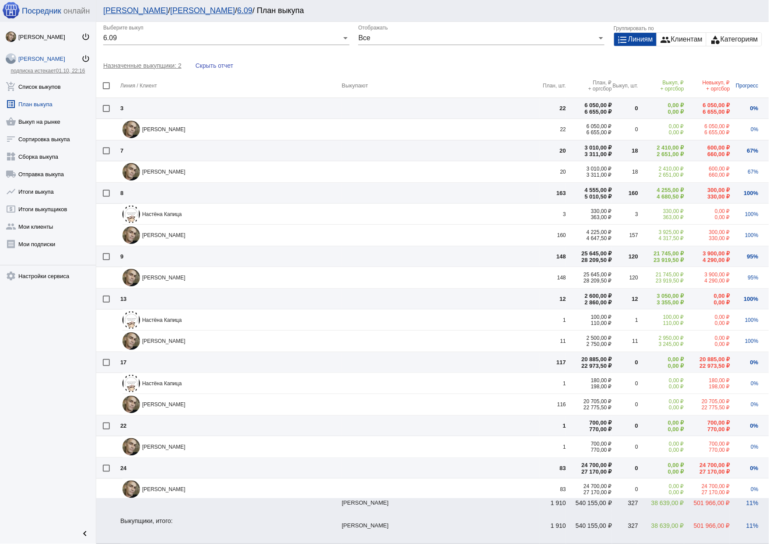
click at [157, 67] on span "Назначенные выкупщики: 2" at bounding box center [145, 65] width 85 height 7
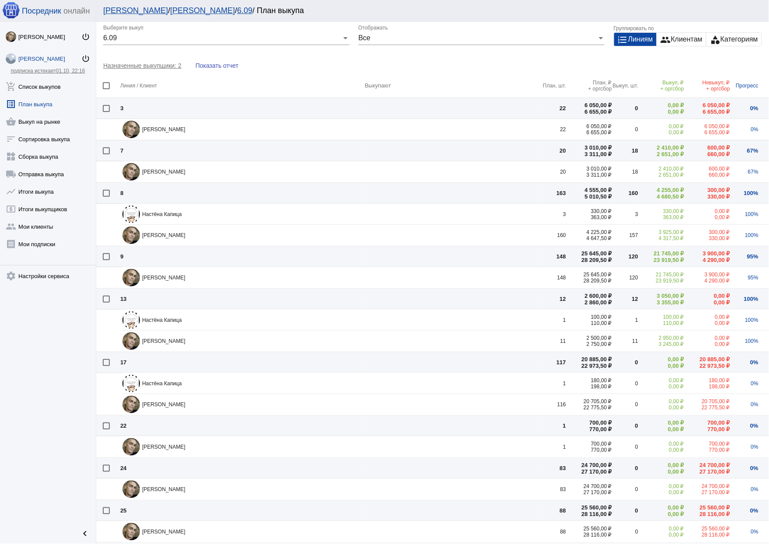
click at [158, 70] on div "Назначенные выкупщики: 2 Показать отчет" at bounding box center [432, 65] width 672 height 16
click at [159, 65] on span "Назначенные выкупщики: 2" at bounding box center [145, 65] width 85 height 7
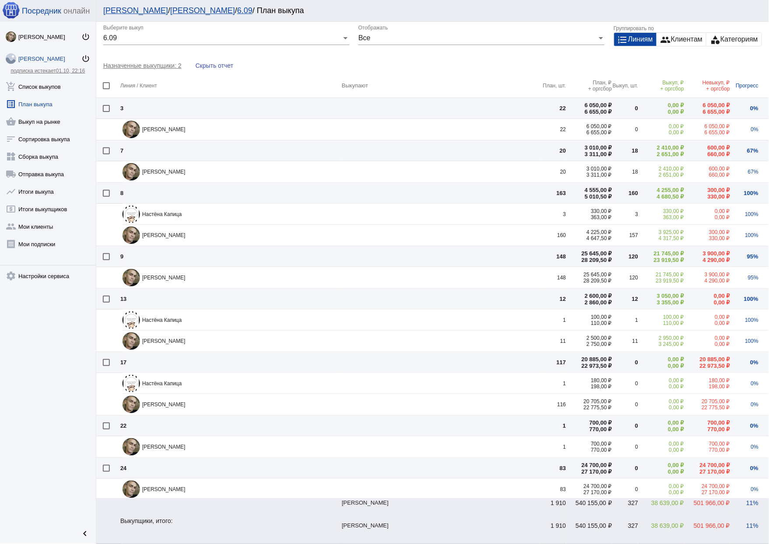
click at [167, 64] on span "Назначенные выкупщики: 2" at bounding box center [145, 65] width 85 height 7
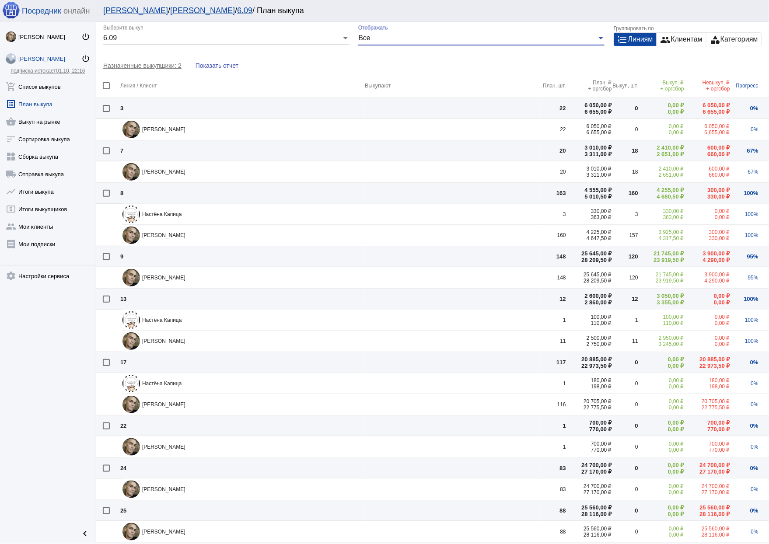
click at [397, 35] on div "Все" at bounding box center [477, 38] width 238 height 8
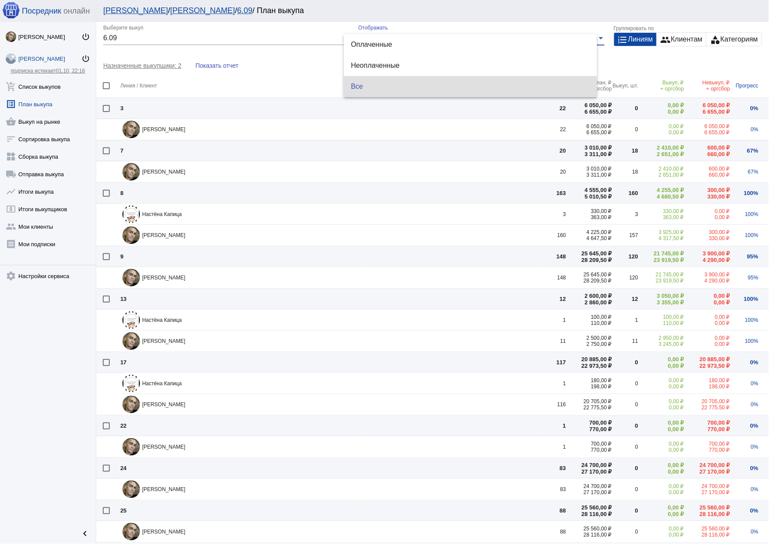
click at [284, 38] on div at bounding box center [384, 272] width 769 height 544
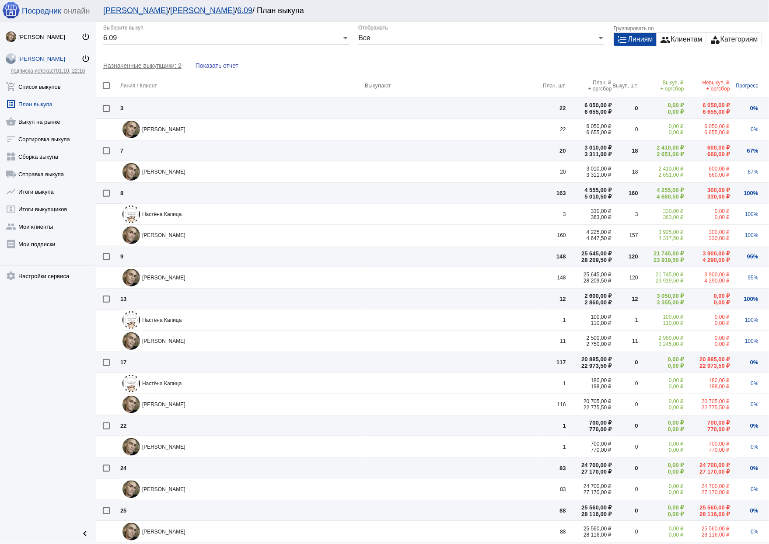
click at [294, 62] on div "Назначенные выкупщики: 2 Показать отчет" at bounding box center [432, 65] width 672 height 16
click at [158, 62] on span "Назначенные выкупщики: 2" at bounding box center [145, 65] width 85 height 7
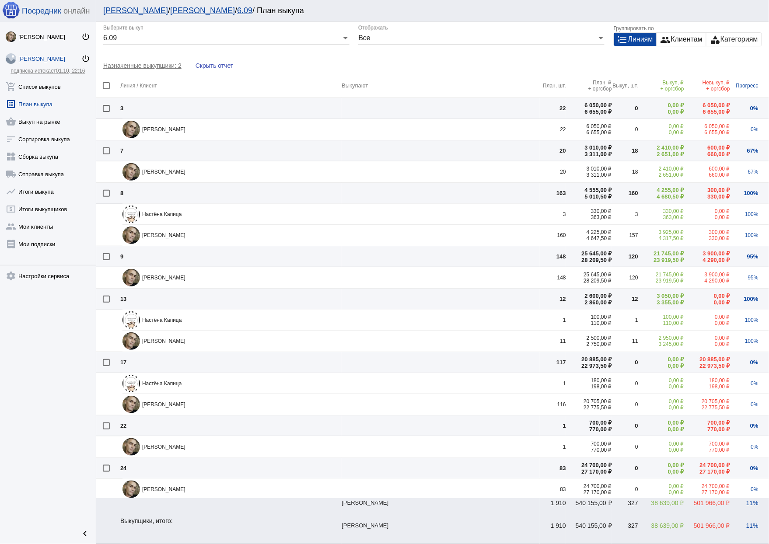
click at [380, 503] on div "Мир Мирзоев" at bounding box center [440, 509] width 198 height 23
click at [173, 67] on span "Назначенные выкупщики: 2" at bounding box center [145, 65] width 85 height 7
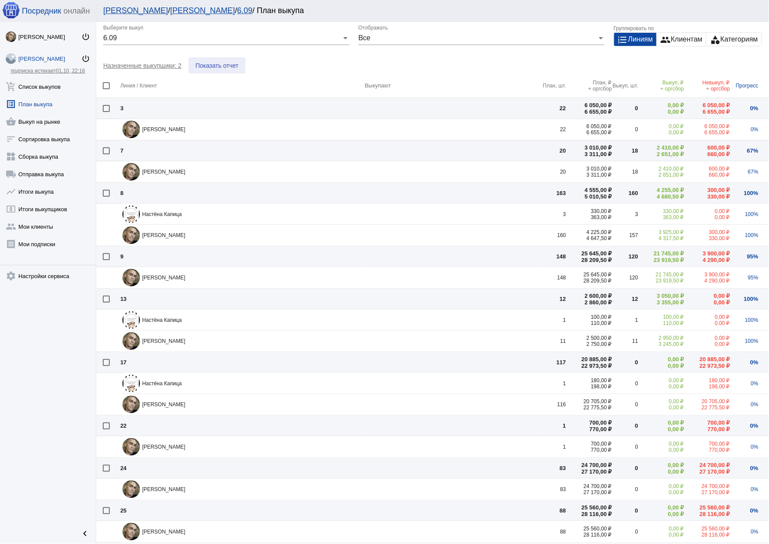
click at [212, 65] on span "Показать отчет" at bounding box center [216, 65] width 43 height 7
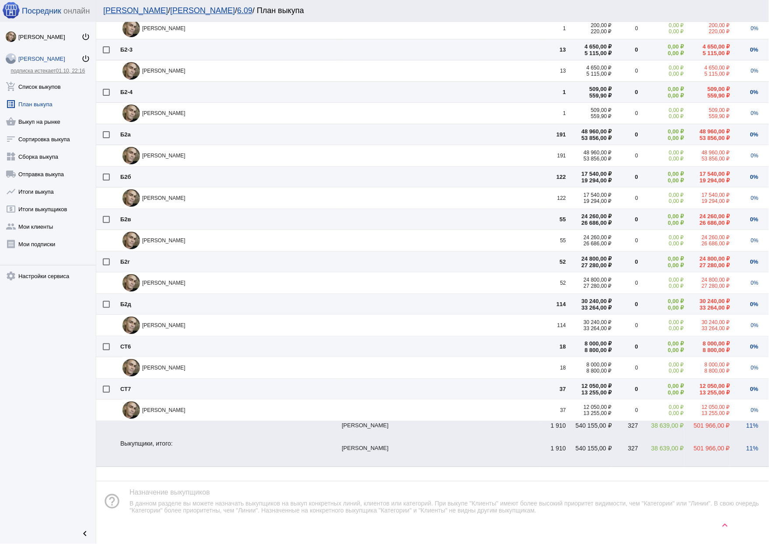
scroll to position [1412, 0]
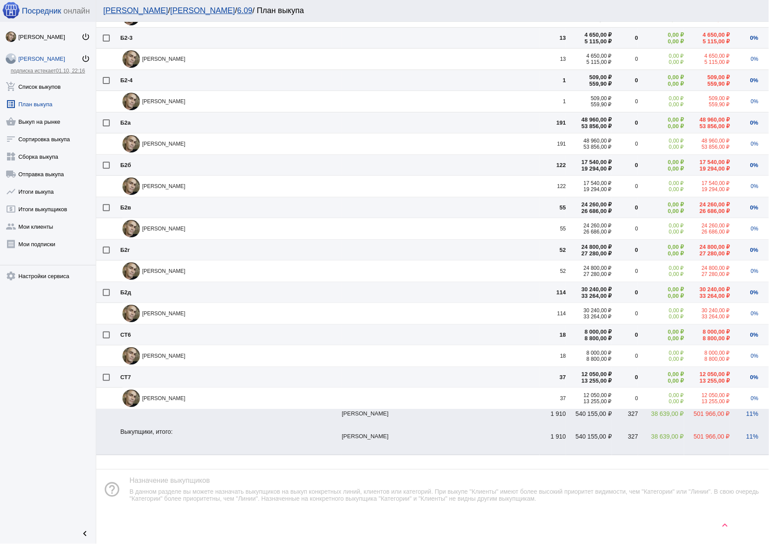
click at [341, 419] on td "Выкупщики, итого:" at bounding box center [230, 432] width 221 height 46
click at [391, 419] on div "Мир Мирзоев" at bounding box center [440, 420] width 198 height 23
click at [55, 120] on link "shopping_basket Выкуп на рынке" at bounding box center [48, 119] width 96 height 17
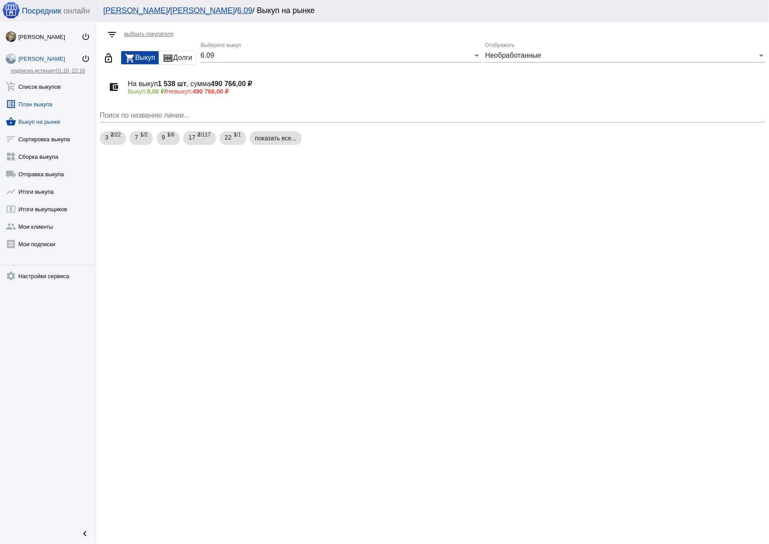
click at [36, 99] on link "list_alt План выкупа" at bounding box center [48, 102] width 96 height 17
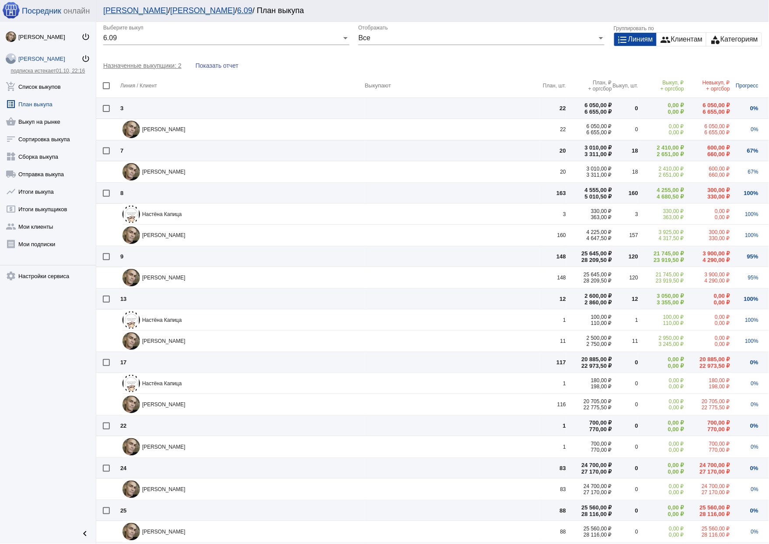
click at [376, 38] on div "Все" at bounding box center [477, 38] width 238 height 8
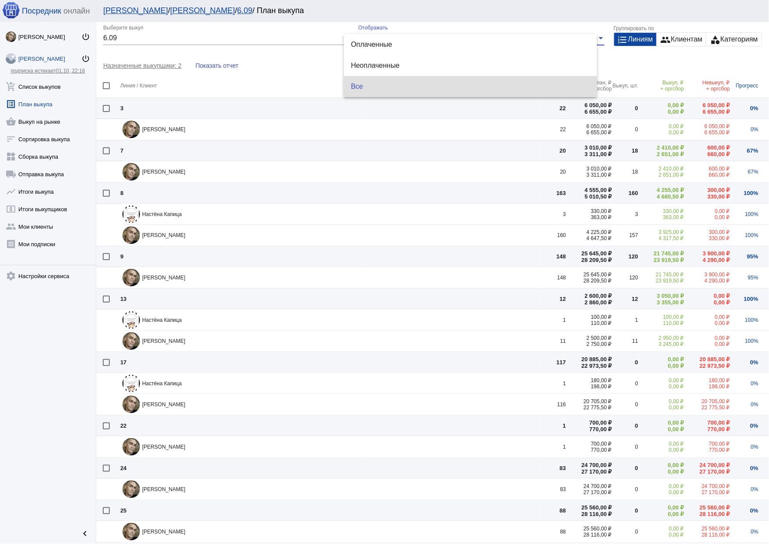
click at [283, 62] on div at bounding box center [384, 272] width 769 height 544
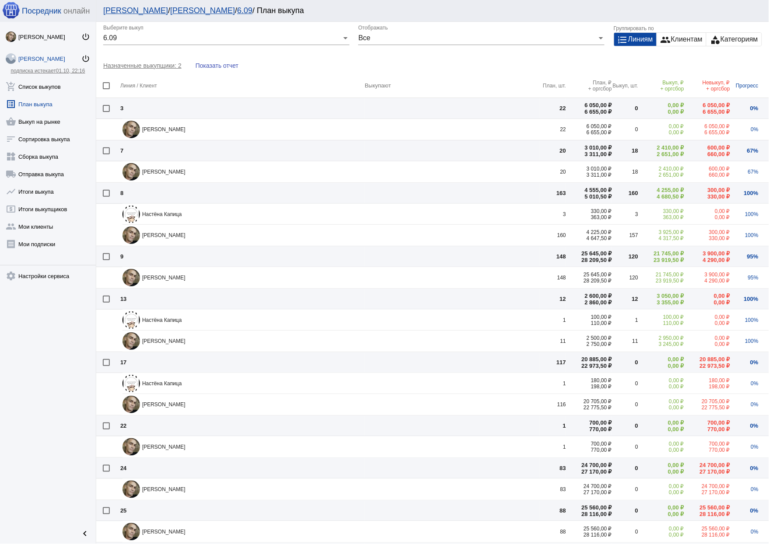
click at [376, 73] on th "Выкупают" at bounding box center [452, 85] width 175 height 24
click at [104, 88] on div at bounding box center [106, 85] width 7 height 7
click at [106, 89] on input "checkbox" at bounding box center [106, 89] width 0 height 0
checkbox input "true"
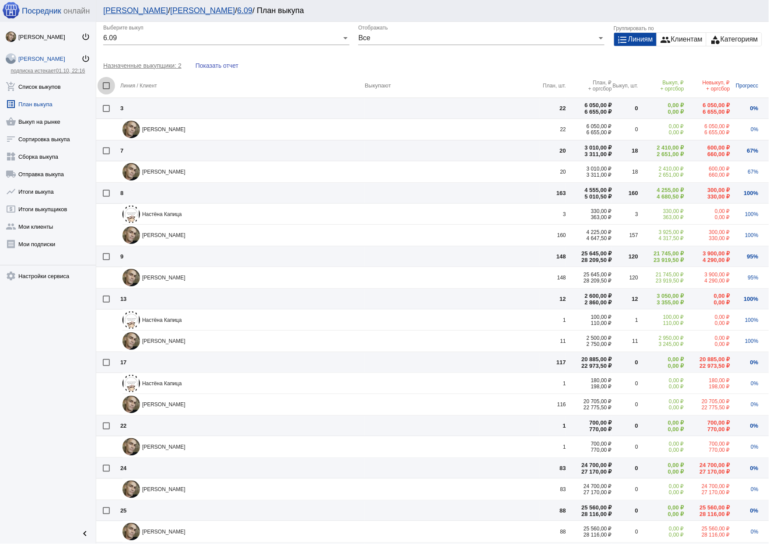
checkbox input "true"
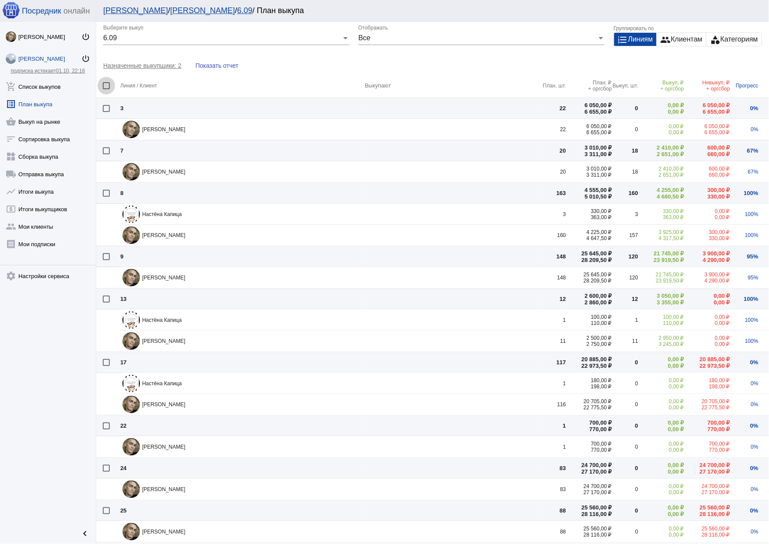
checkbox input "true"
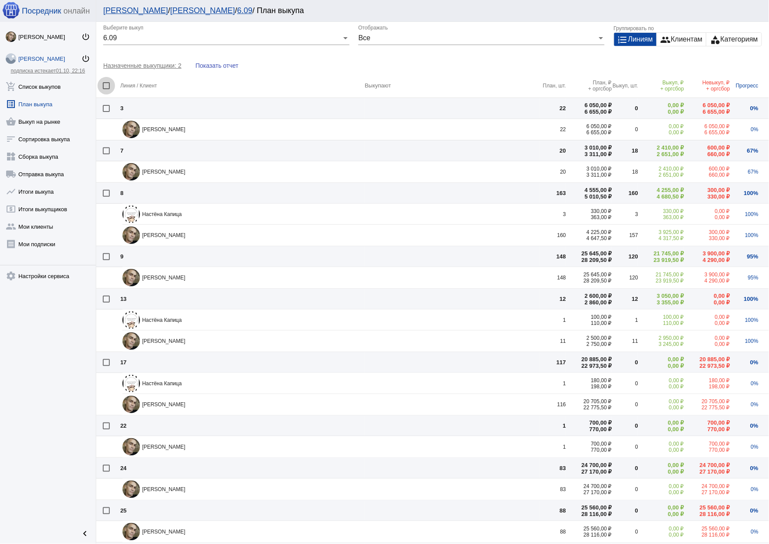
checkbox input "true"
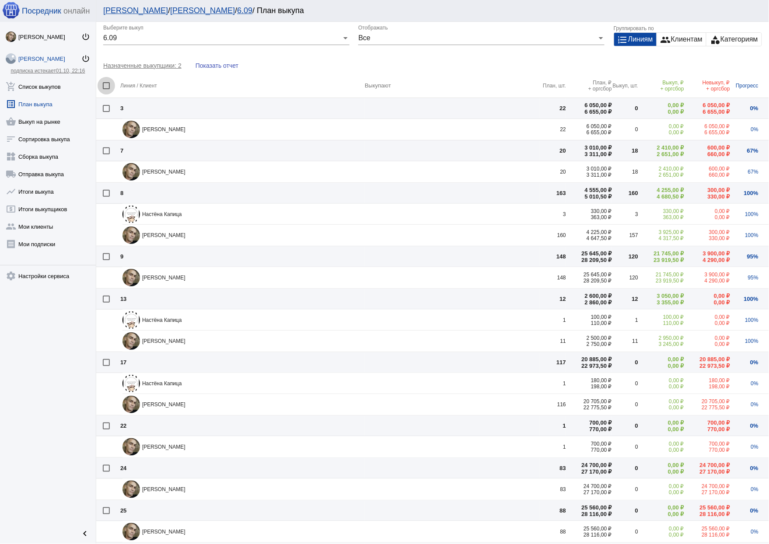
checkbox input "true"
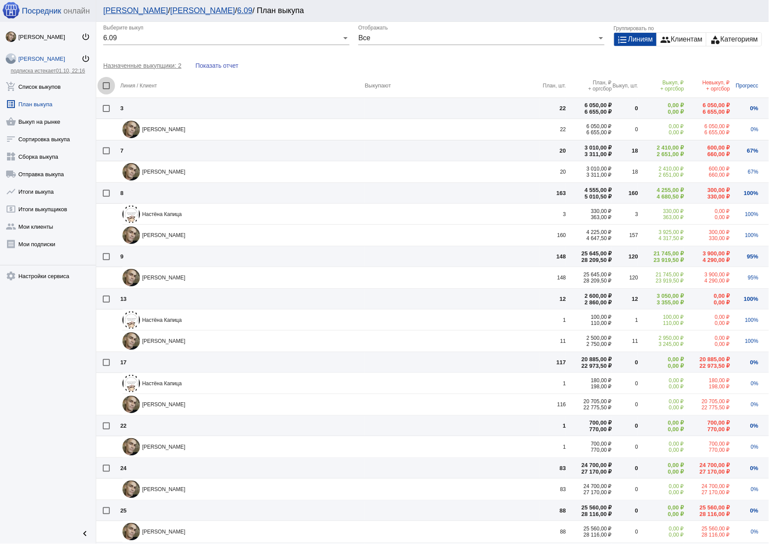
checkbox input "true"
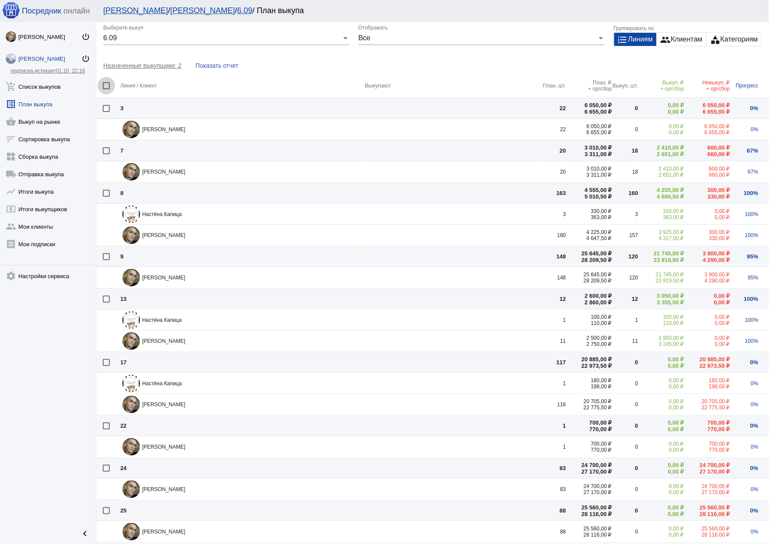
checkbox input "true"
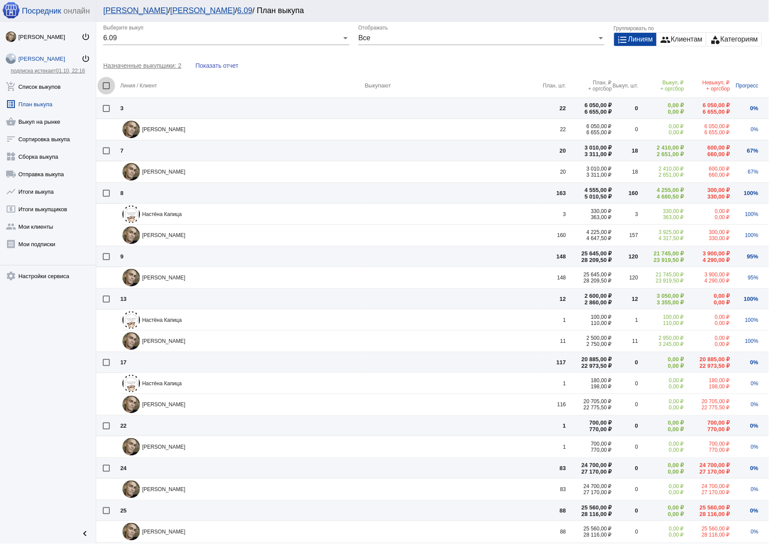
checkbox input "true"
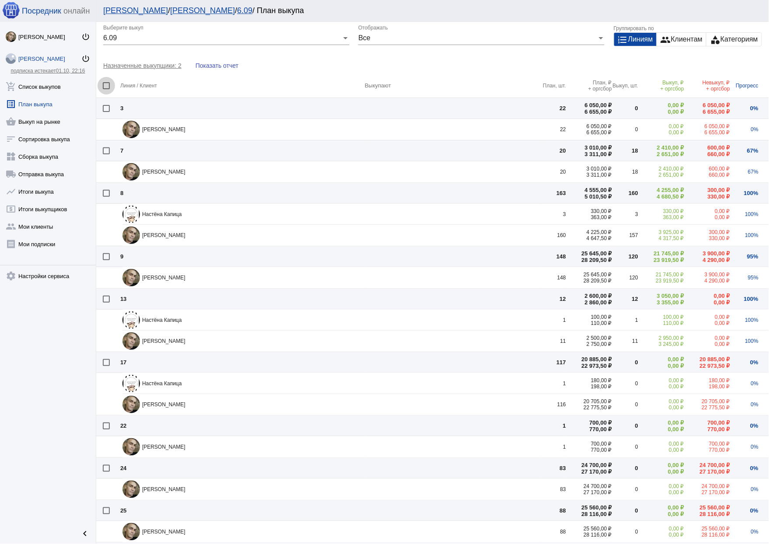
checkbox input "true"
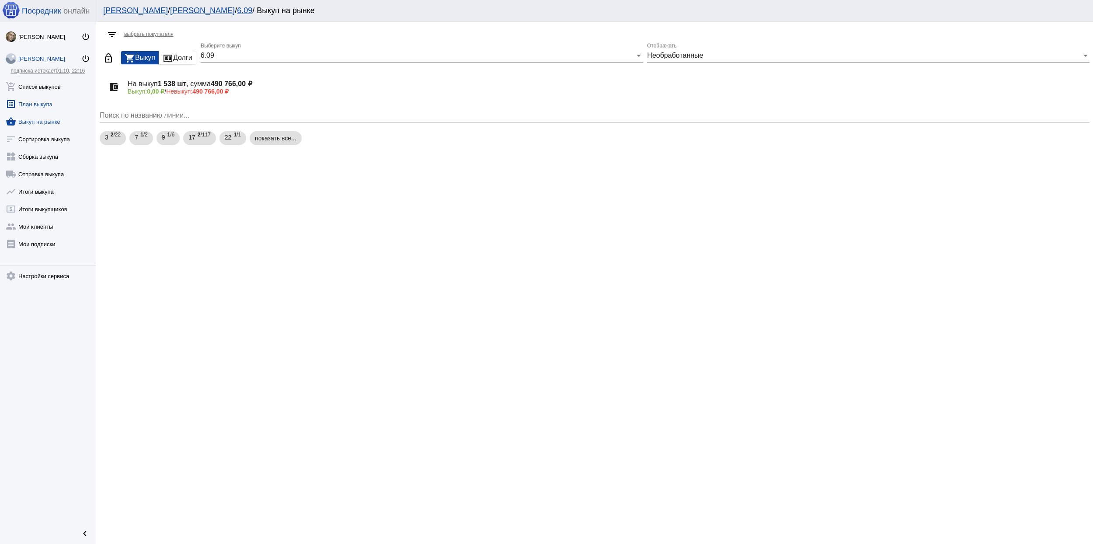
click at [47, 104] on link "list_alt План выкупа" at bounding box center [48, 102] width 96 height 17
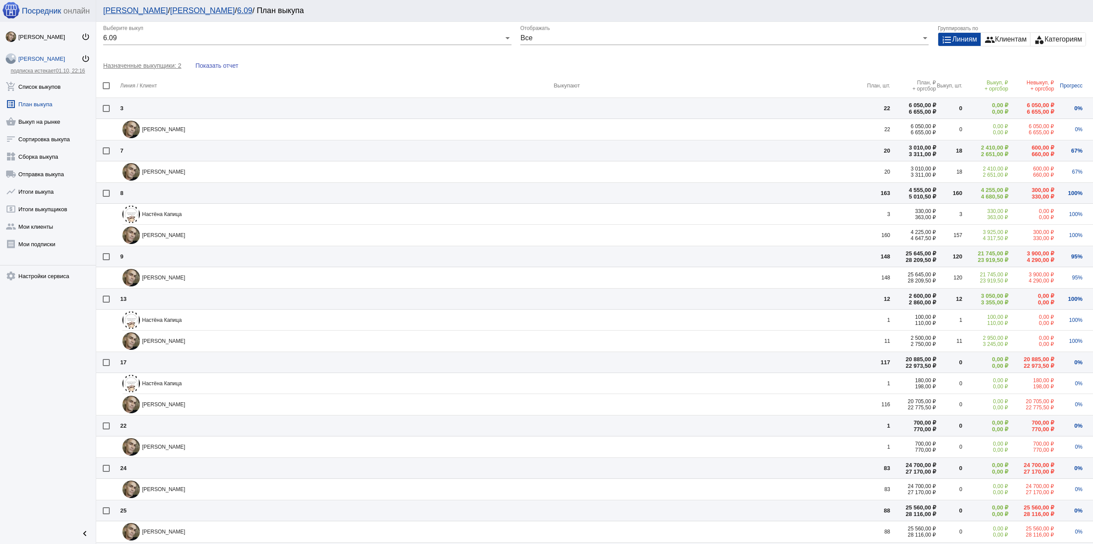
click at [107, 107] on div at bounding box center [106, 108] width 7 height 7
click at [106, 112] on input "checkbox" at bounding box center [106, 112] width 0 height 0
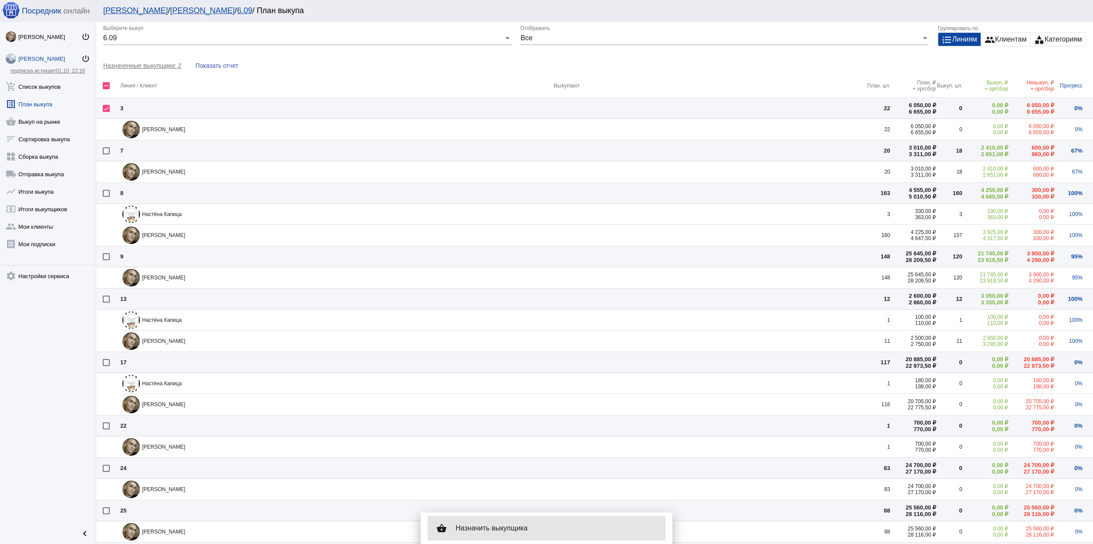
click at [488, 527] on span "Назначить выкупщика" at bounding box center [557, 528] width 203 height 9
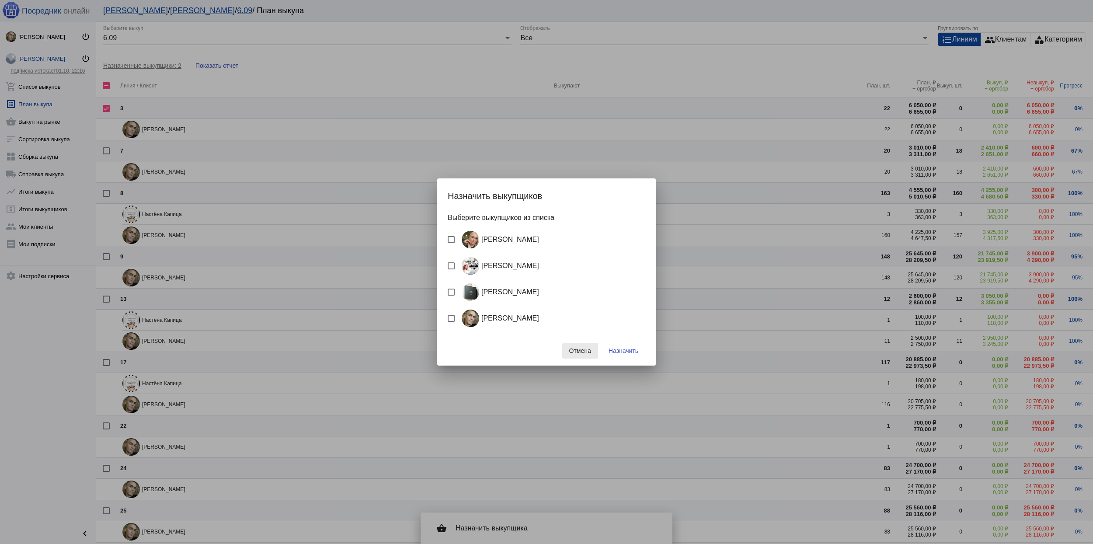
click at [583, 354] on button "Отмена" at bounding box center [580, 351] width 36 height 16
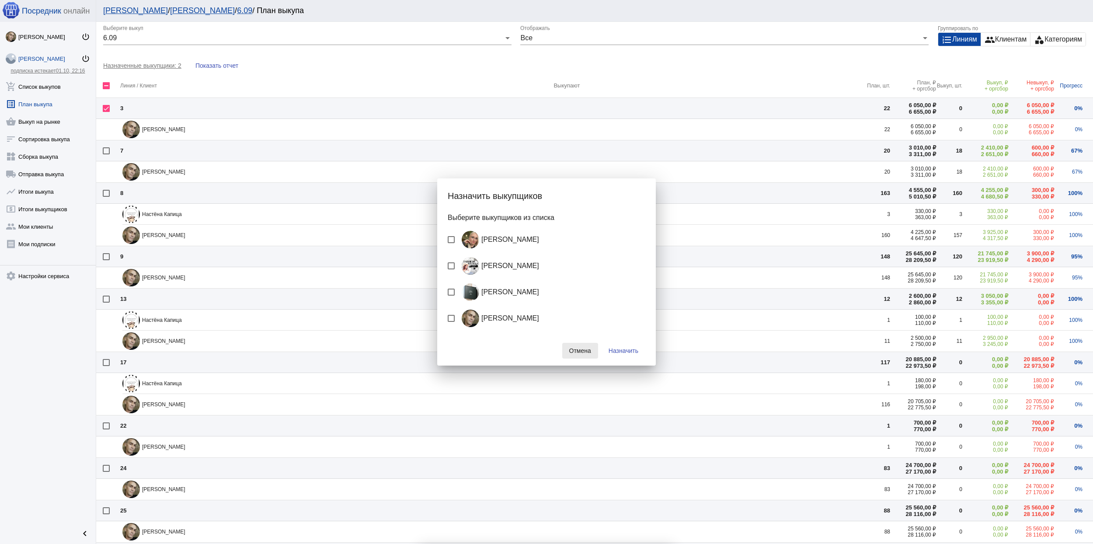
checkbox input "false"
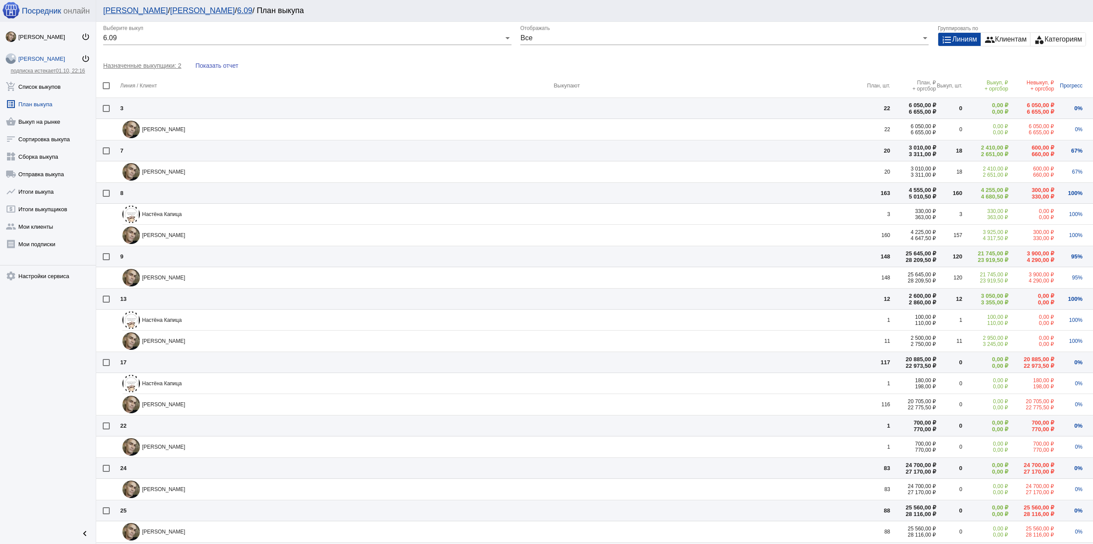
click at [211, 65] on span "Показать отчет" at bounding box center [216, 65] width 43 height 7
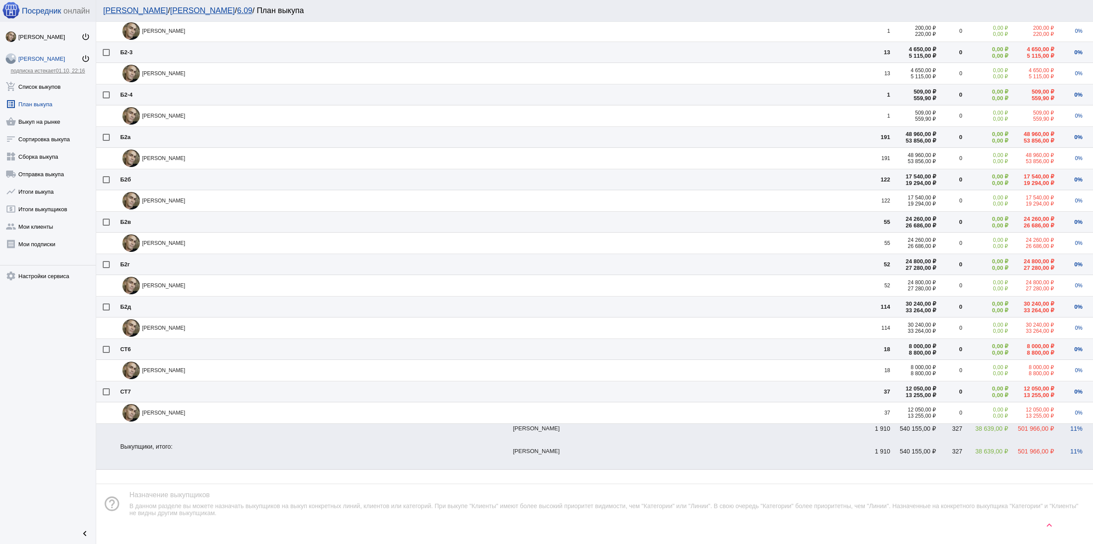
scroll to position [1412, 0]
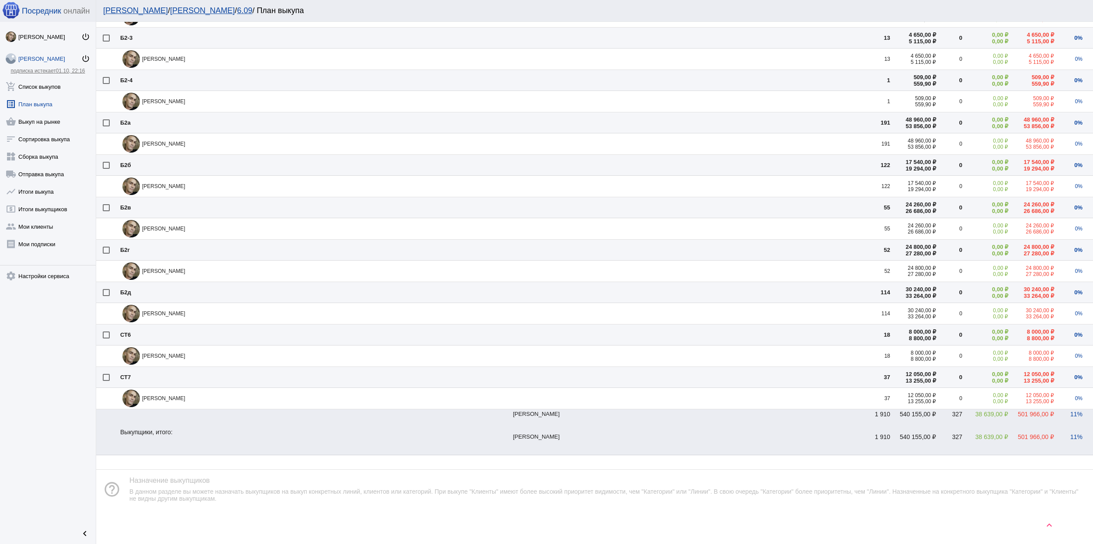
click at [557, 413] on div "Мир Мирзоев" at bounding box center [688, 420] width 351 height 23
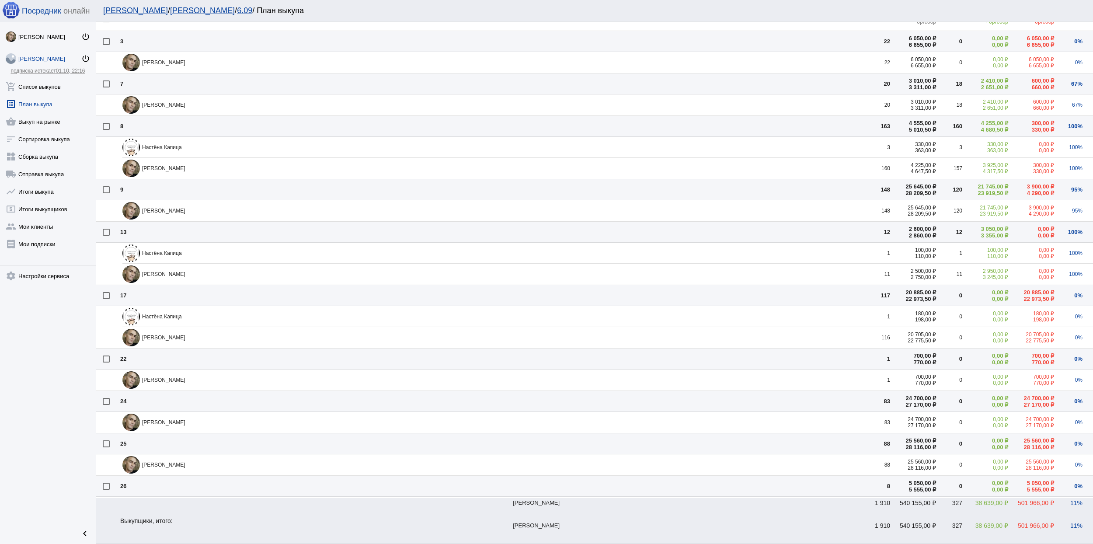
scroll to position [0, 0]
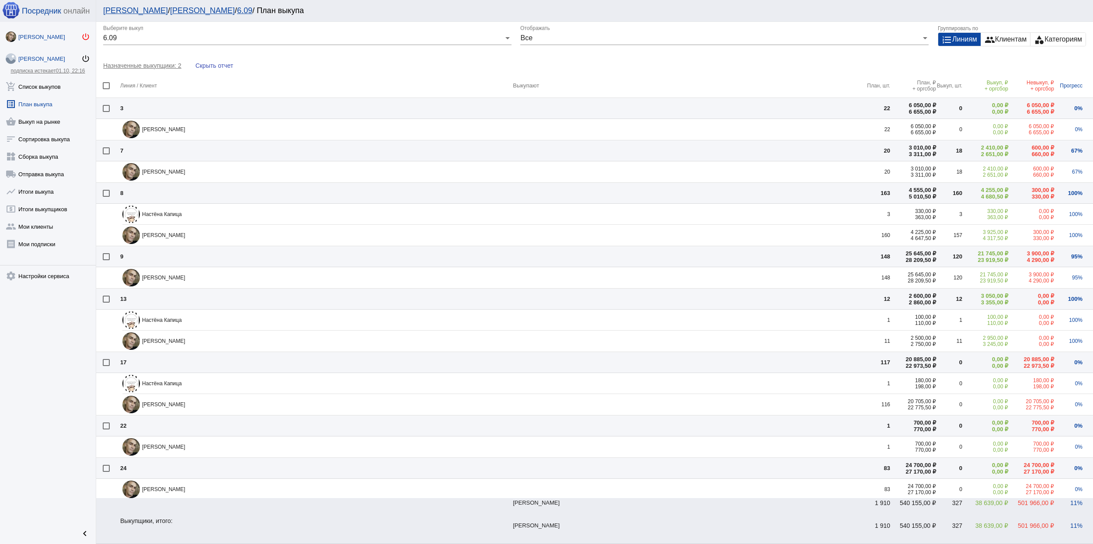
click at [83, 38] on mat-icon "power_settings_new" at bounding box center [85, 36] width 9 height 9
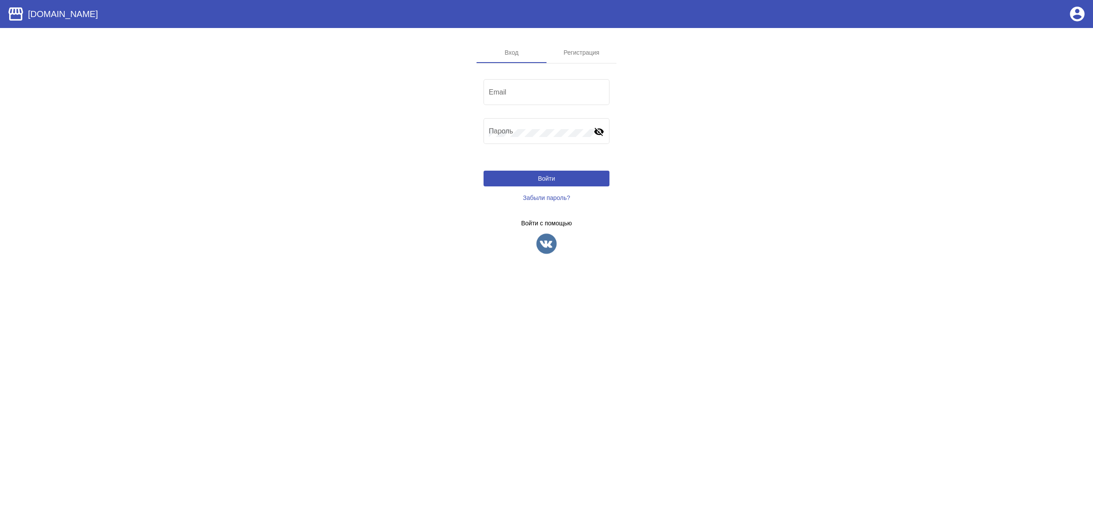
type input "[EMAIL_ADDRESS][DOMAIN_NAME]"
click at [544, 251] on img at bounding box center [547, 244] width 22 height 22
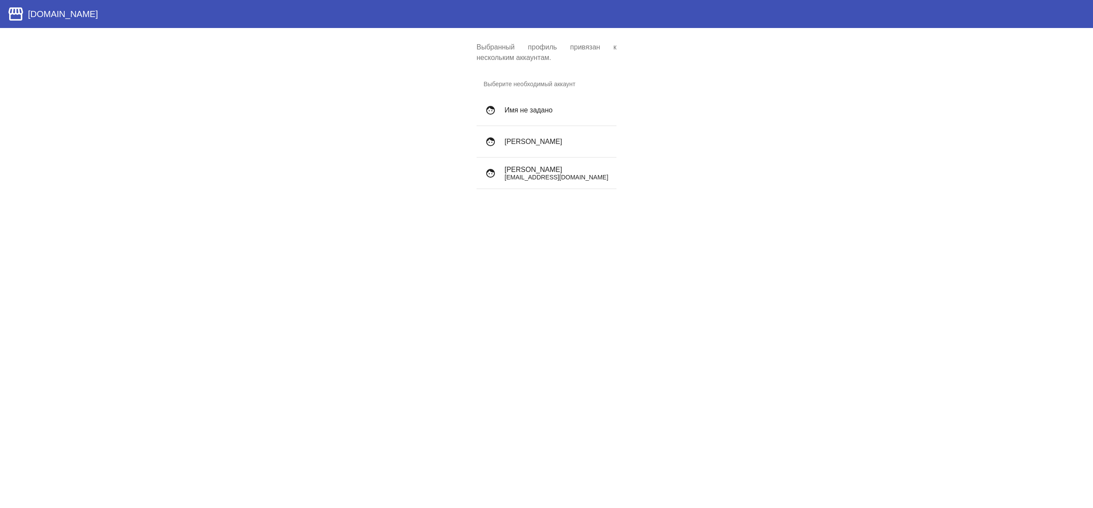
click at [544, 177] on p "sadamcheg1996@gmail.com" at bounding box center [557, 177] width 105 height 7
